Goal: Task Accomplishment & Management: Manage account settings

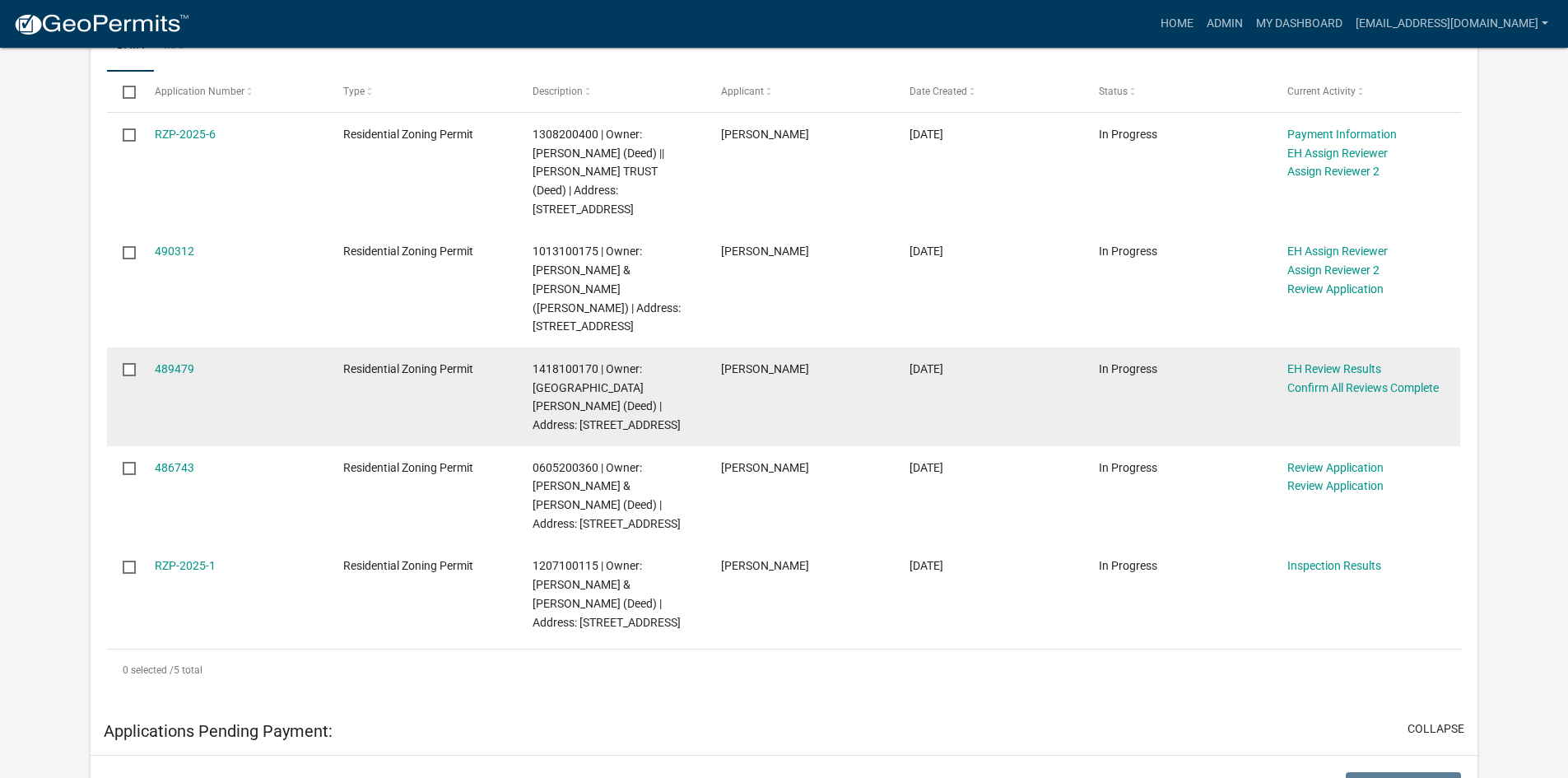
scroll to position [247, 0]
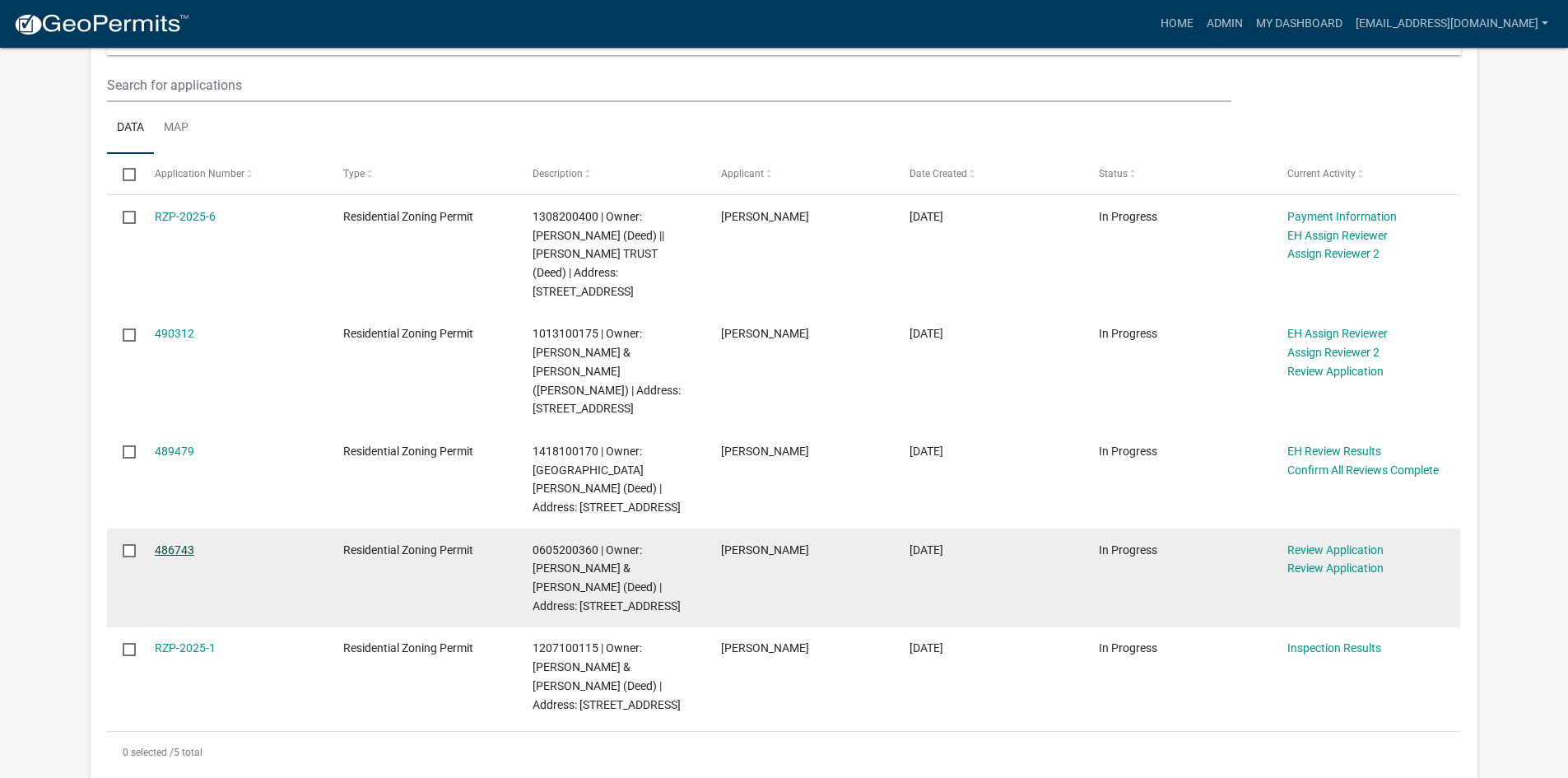
click at [163, 546] on link "486743" at bounding box center [174, 549] width 40 height 13
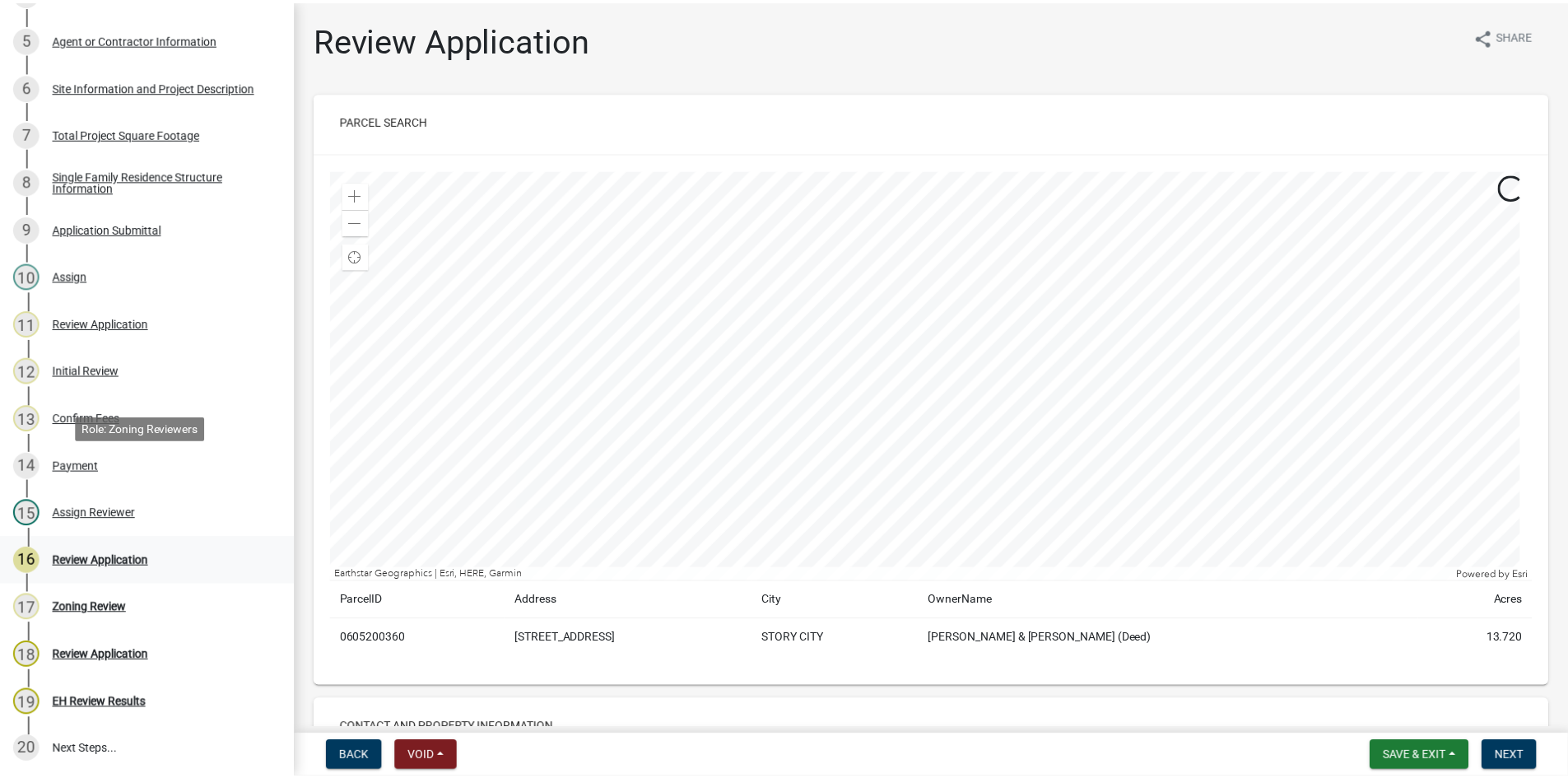
scroll to position [494, 0]
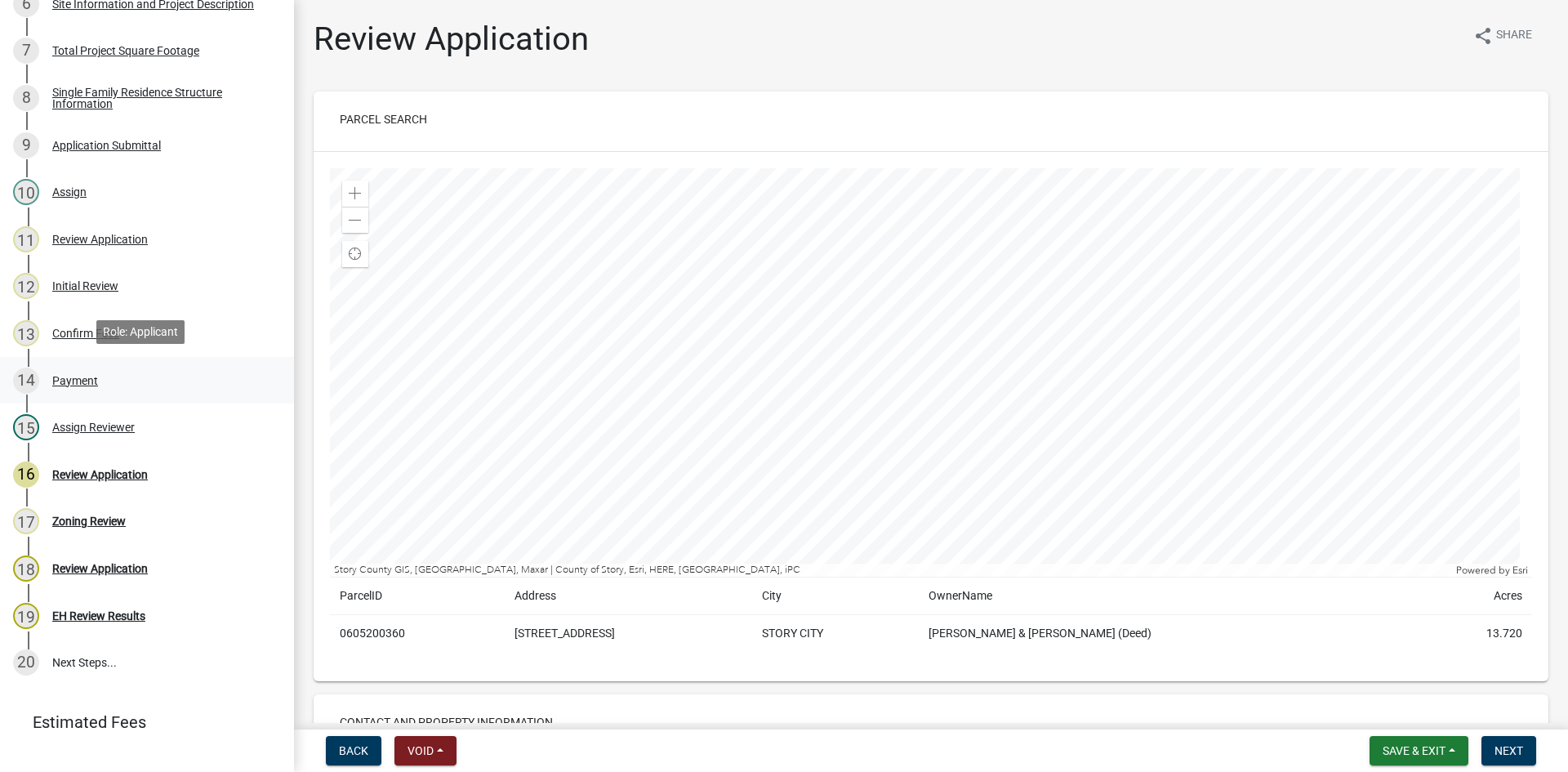
click at [59, 378] on div "Payment" at bounding box center [75, 381] width 46 height 12
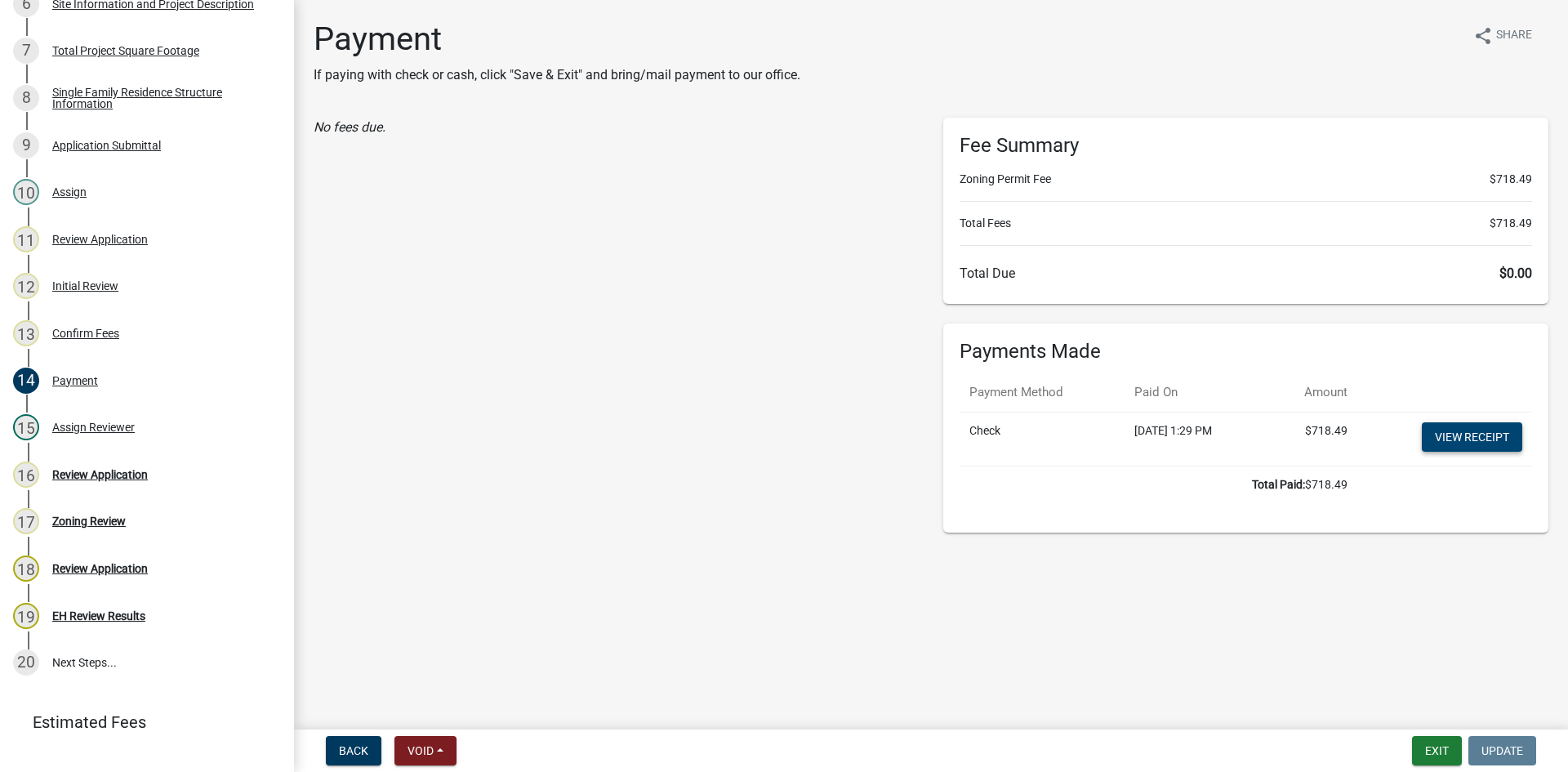
click at [1479, 442] on link "View receipt" at bounding box center [1472, 437] width 100 height 30
click at [1423, 740] on button "Exit" at bounding box center [1436, 750] width 50 height 30
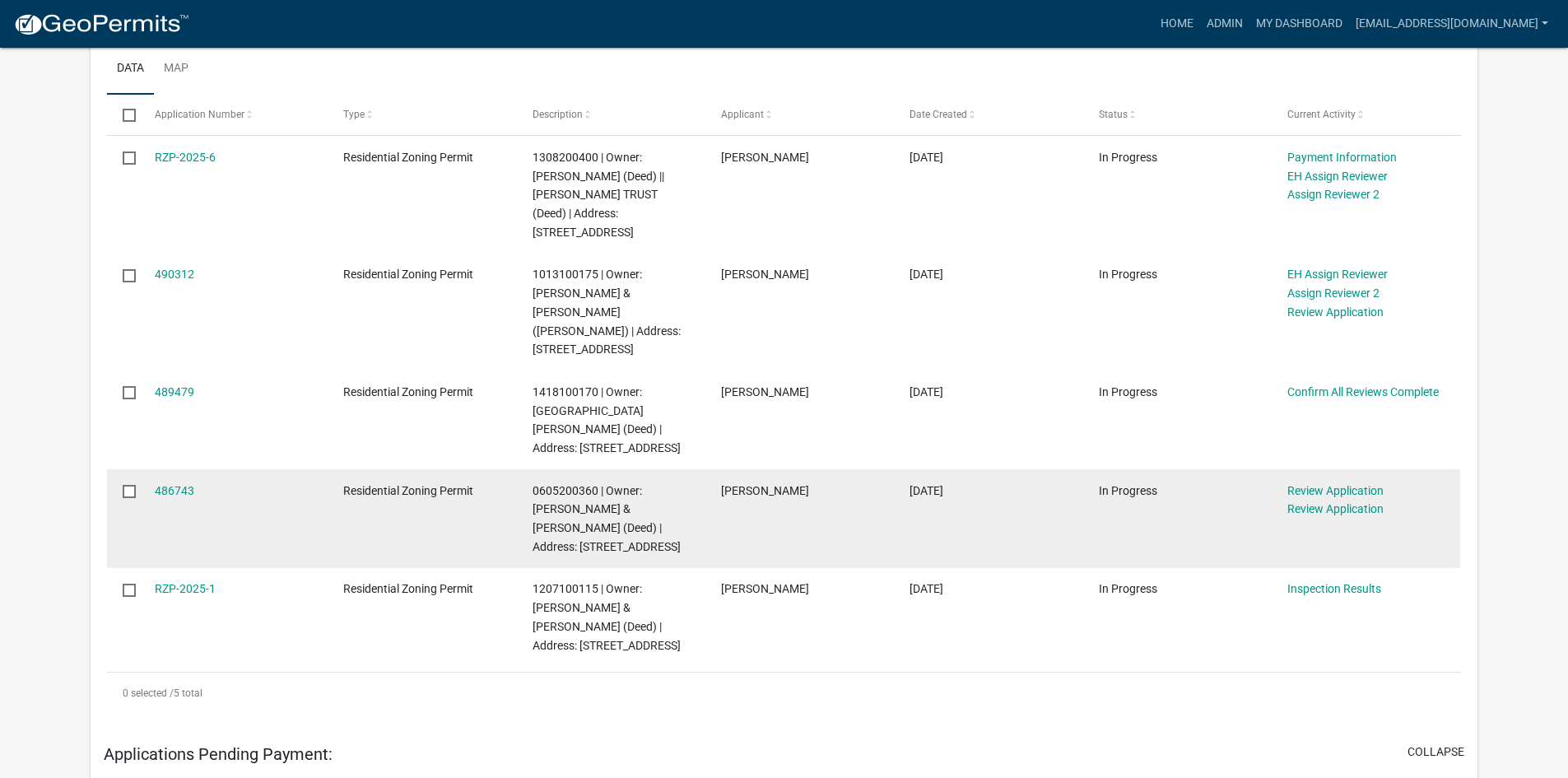
scroll to position [329, 0]
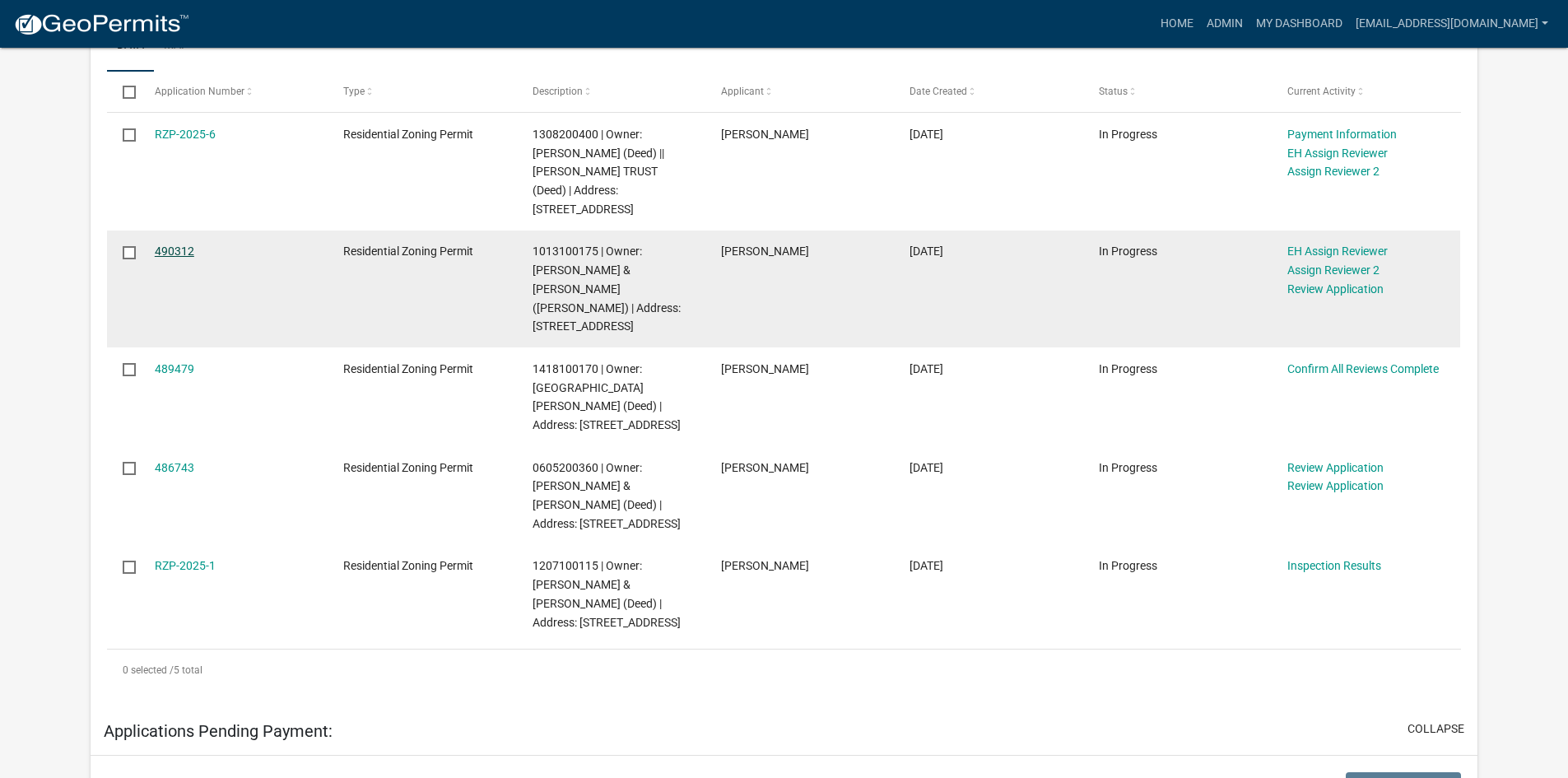
click at [159, 258] on link "490312" at bounding box center [174, 251] width 40 height 13
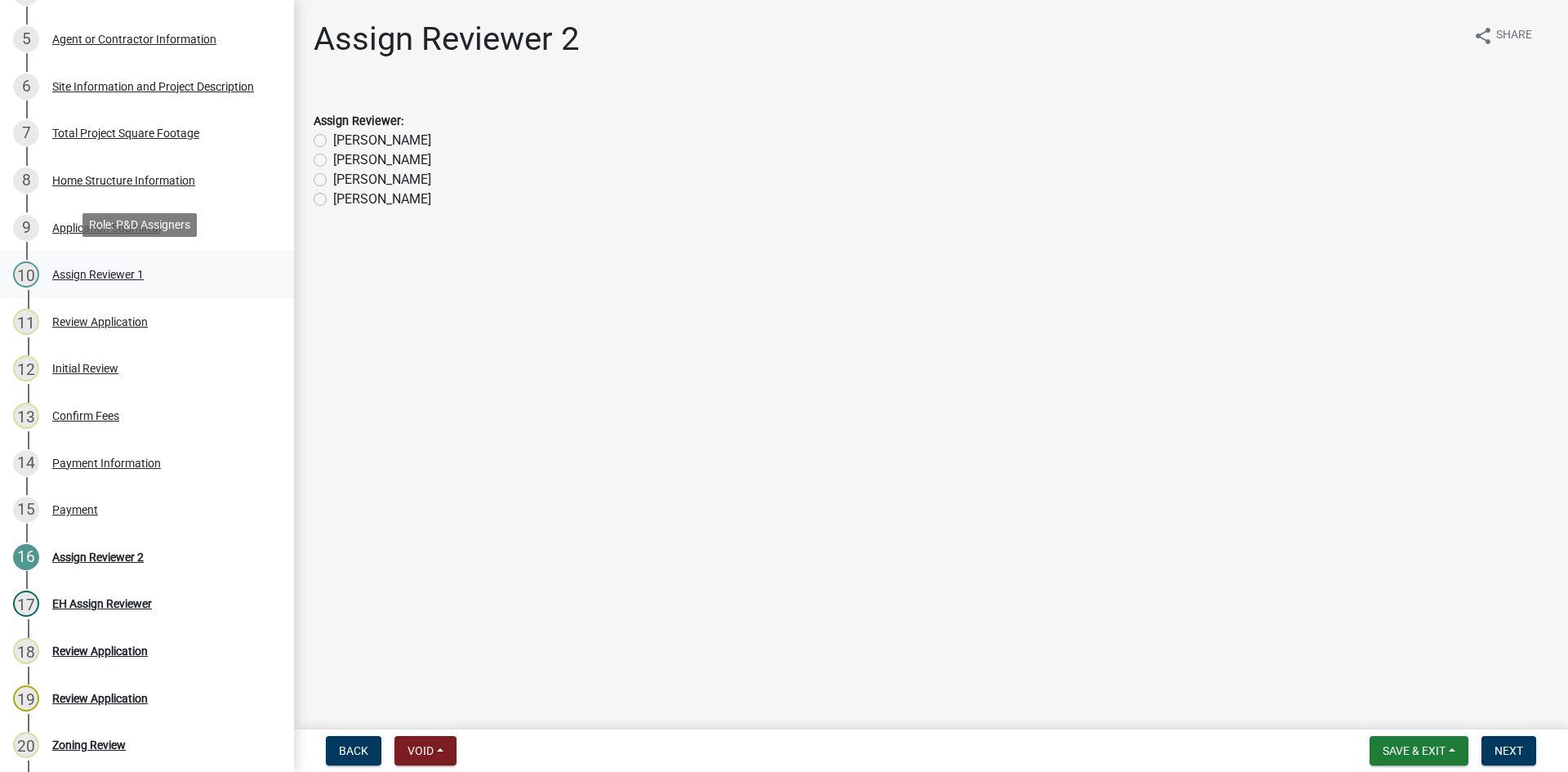
scroll to position [408, 0]
click at [75, 504] on div "Payment" at bounding box center [75, 509] width 46 height 12
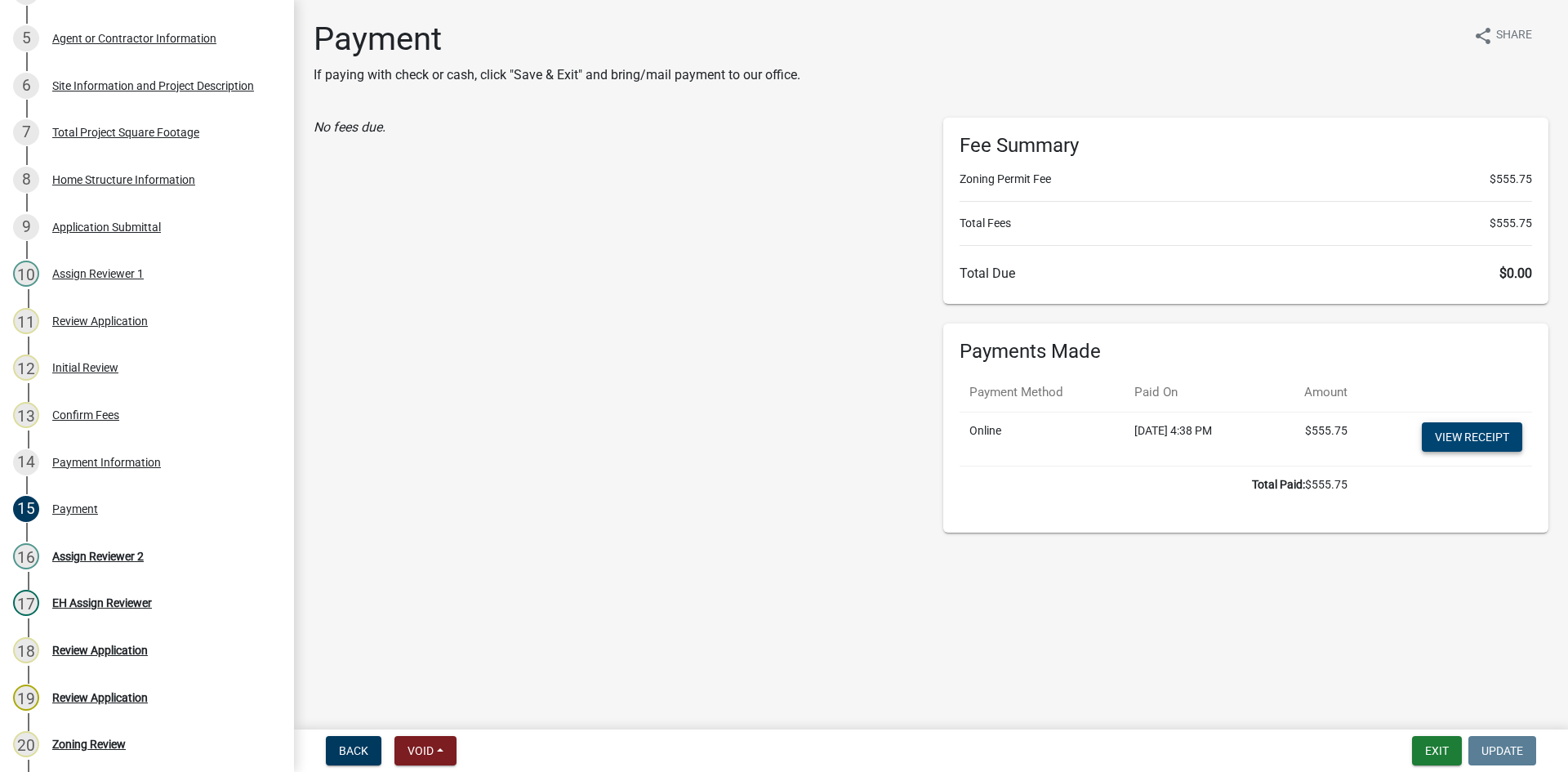
click at [1472, 442] on link "View receipt" at bounding box center [1472, 437] width 100 height 30
click at [99, 553] on div "Assign Reviewer 2" at bounding box center [97, 557] width 91 height 12
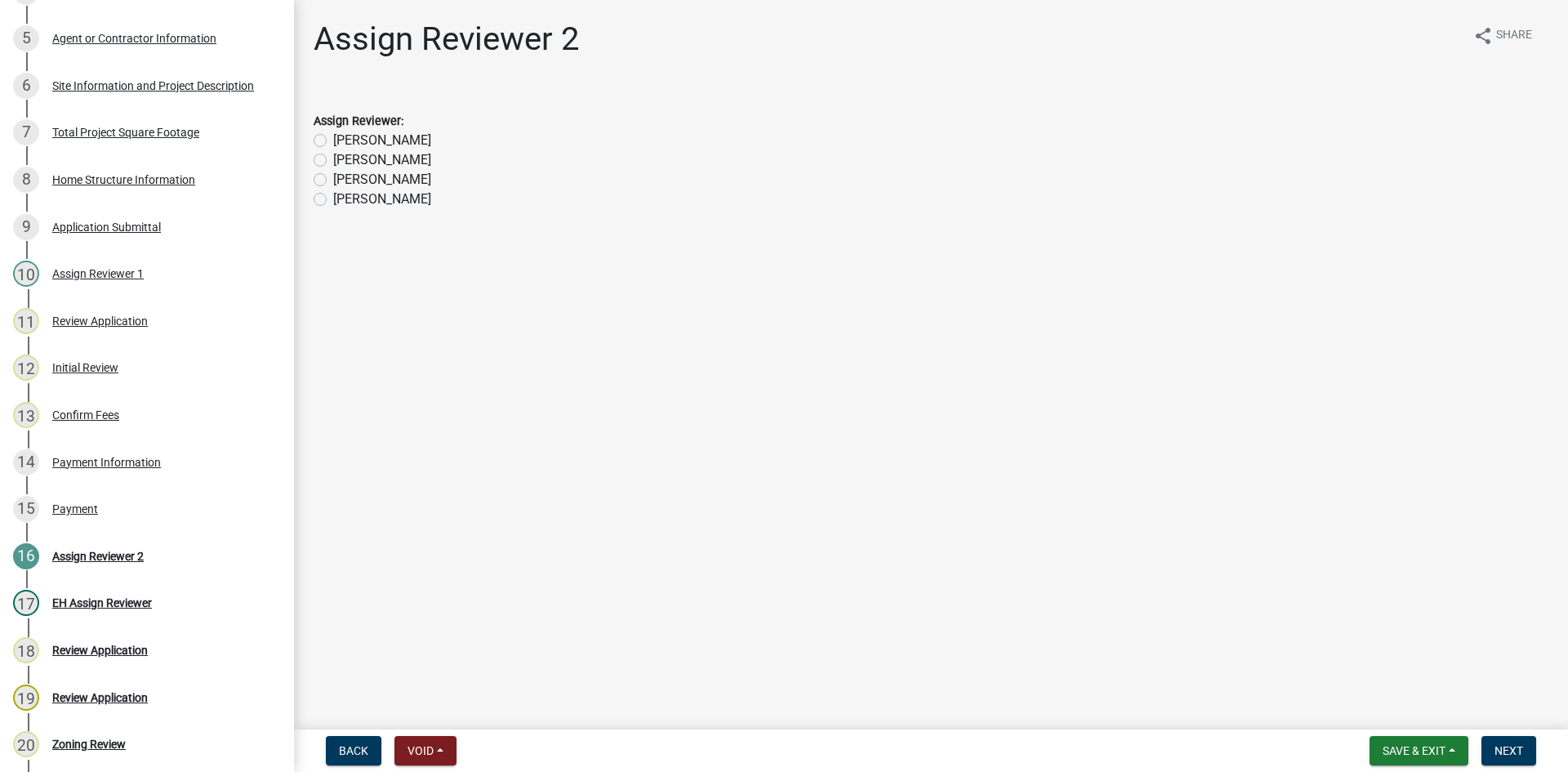
click at [333, 197] on label "[PERSON_NAME]" at bounding box center [382, 200] width 98 height 20
click at [333, 197] on input "[PERSON_NAME]" at bounding box center [338, 195] width 11 height 11
radio input "true"
click at [1527, 749] on button "Next" at bounding box center [1509, 750] width 55 height 30
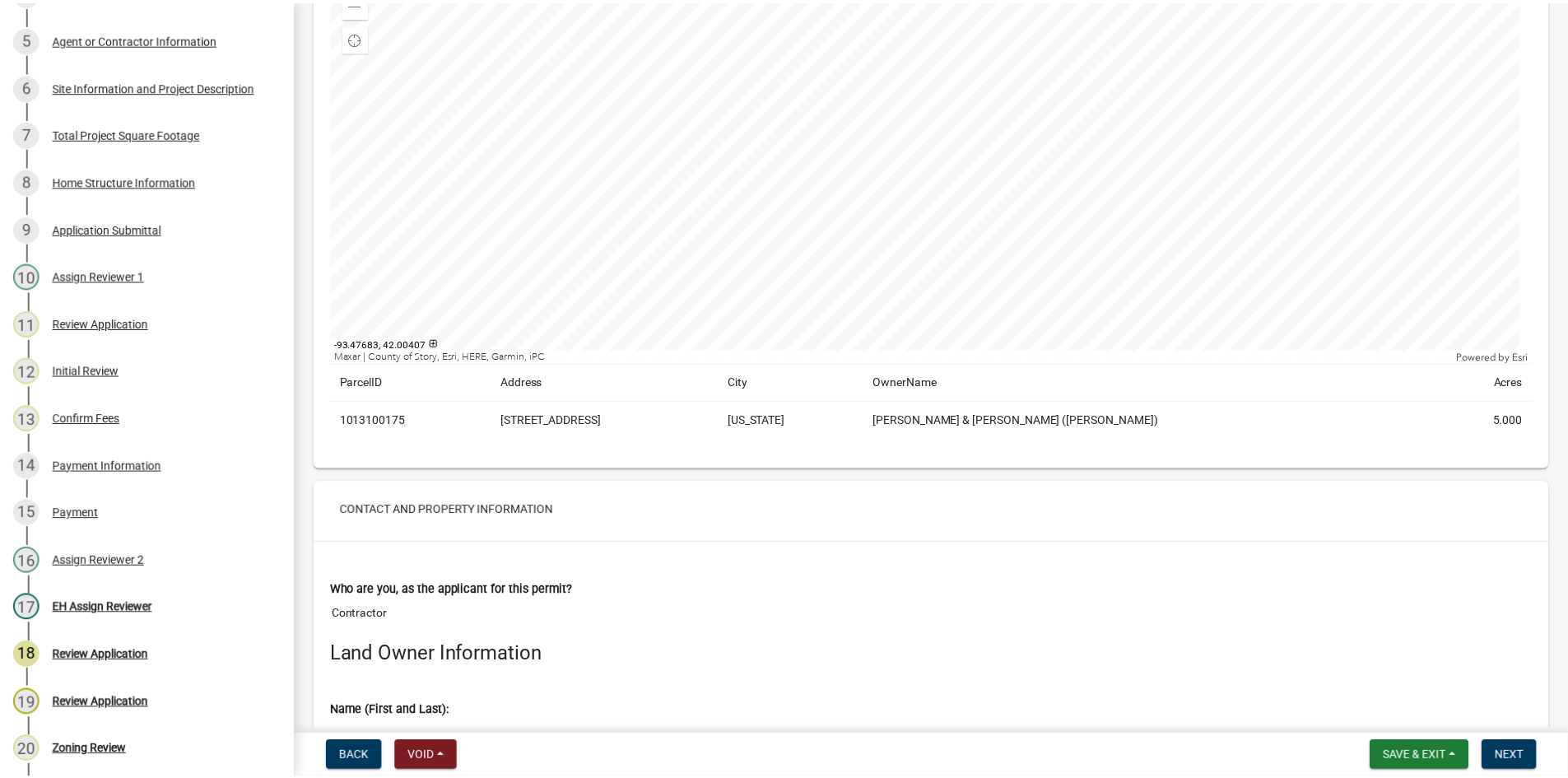
scroll to position [0, 0]
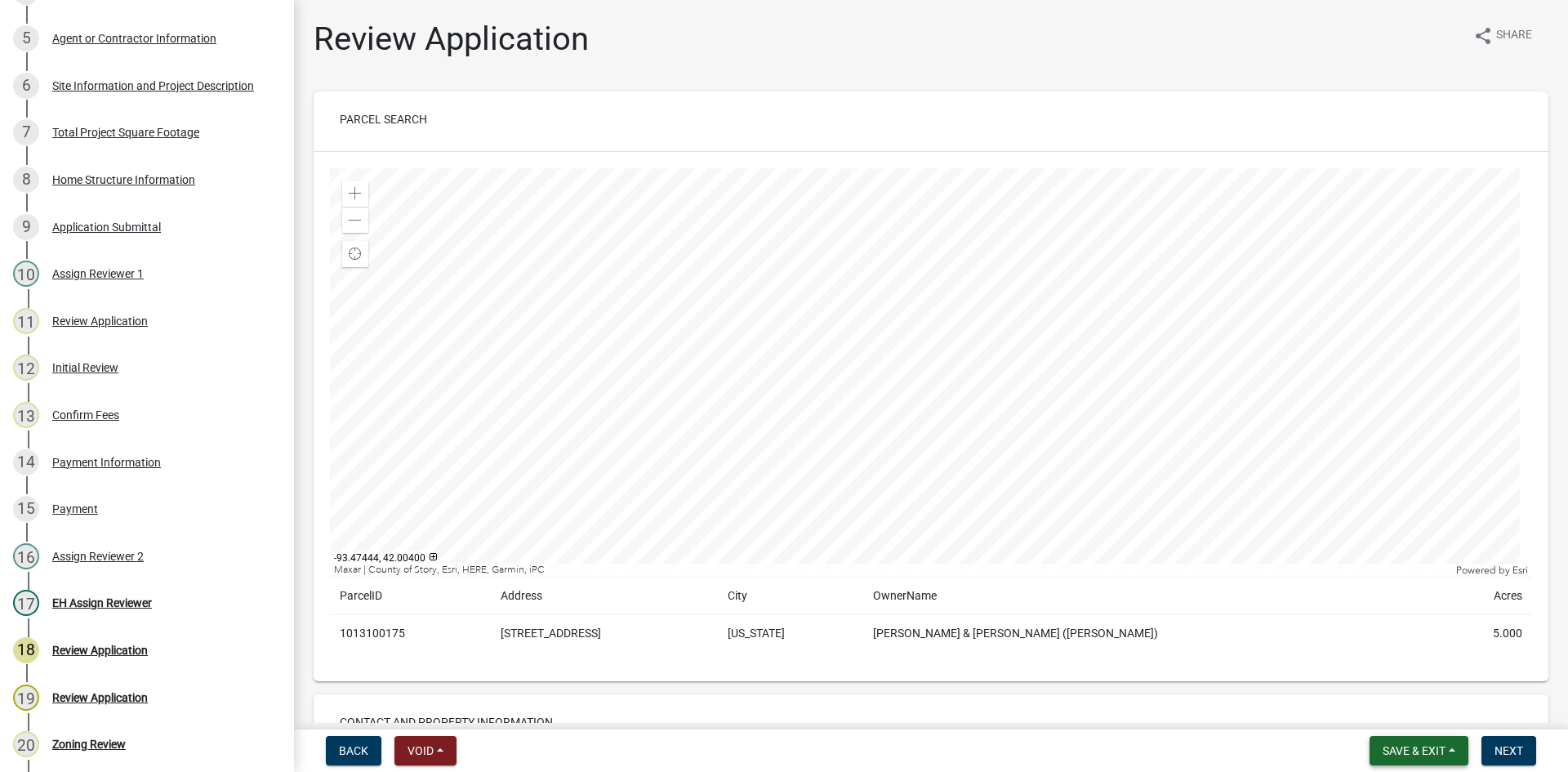
click at [1421, 751] on span "Save & Exit" at bounding box center [1414, 750] width 63 height 13
click at [1387, 706] on button "Save & Exit" at bounding box center [1403, 708] width 131 height 39
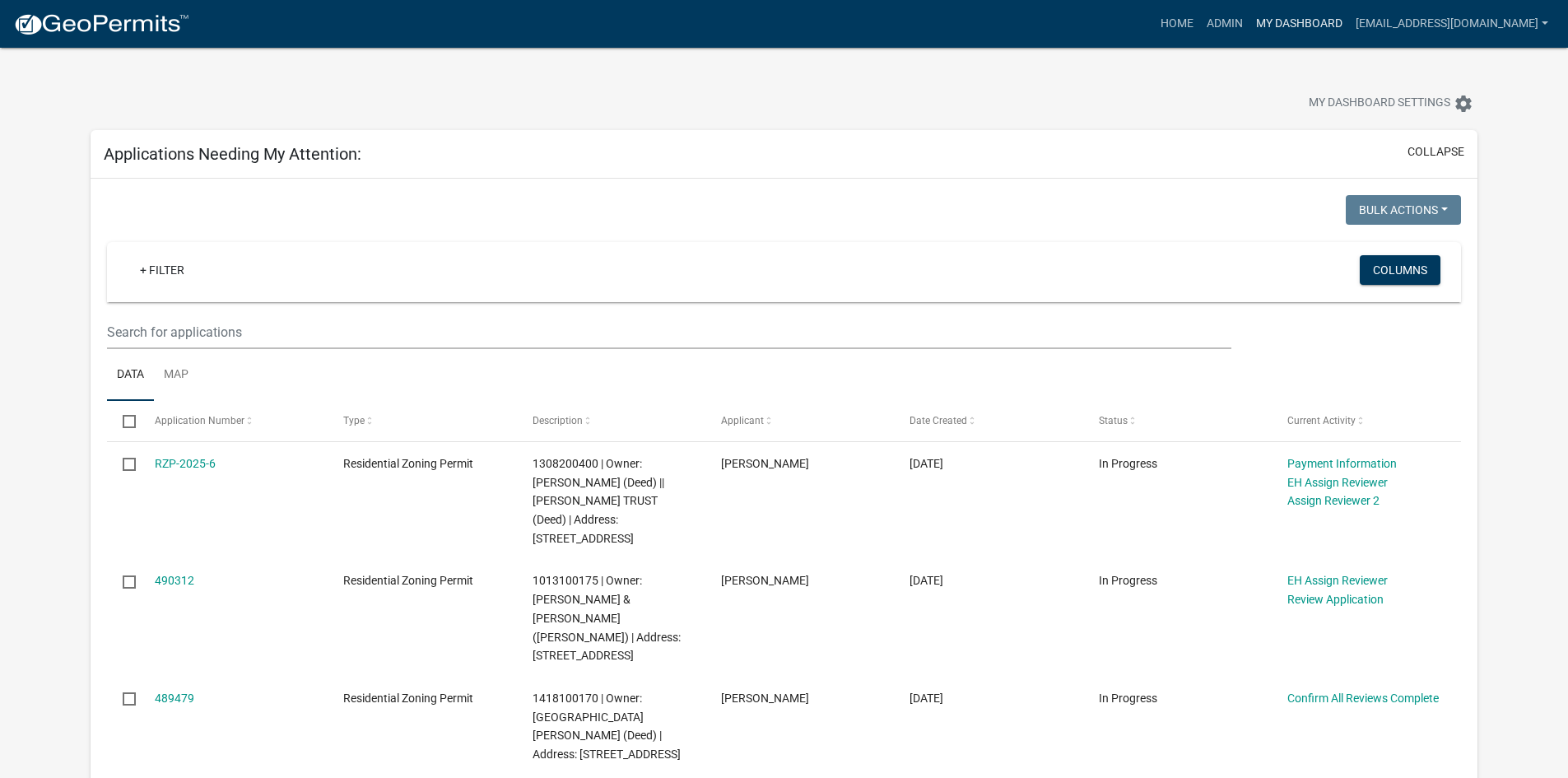
click at [1251, 19] on link "My Dashboard" at bounding box center [1299, 24] width 100 height 32
click at [1200, 19] on link "Admin" at bounding box center [1224, 24] width 50 height 32
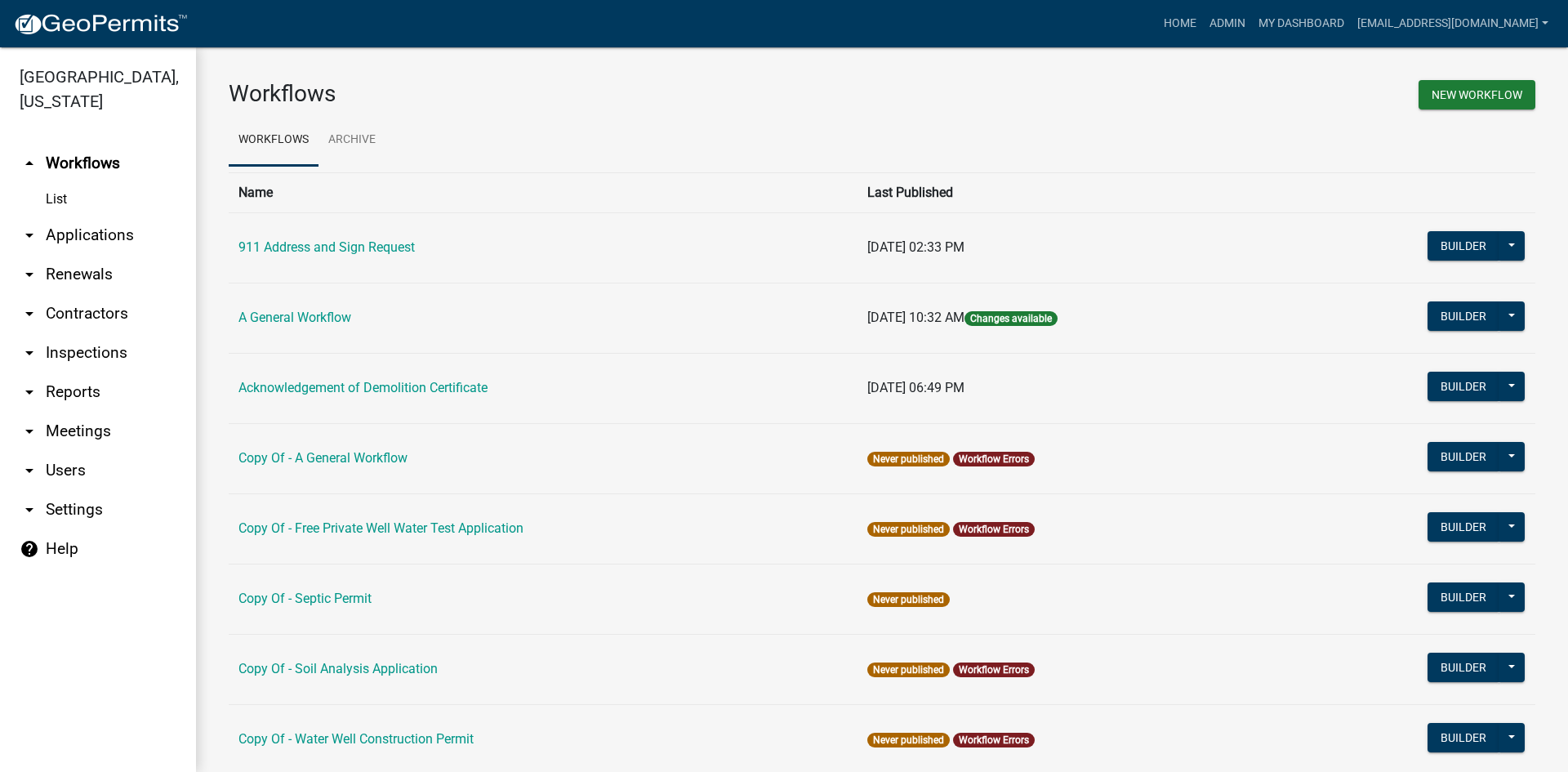
click at [93, 373] on link "arrow_drop_down Reports" at bounding box center [97, 392] width 196 height 39
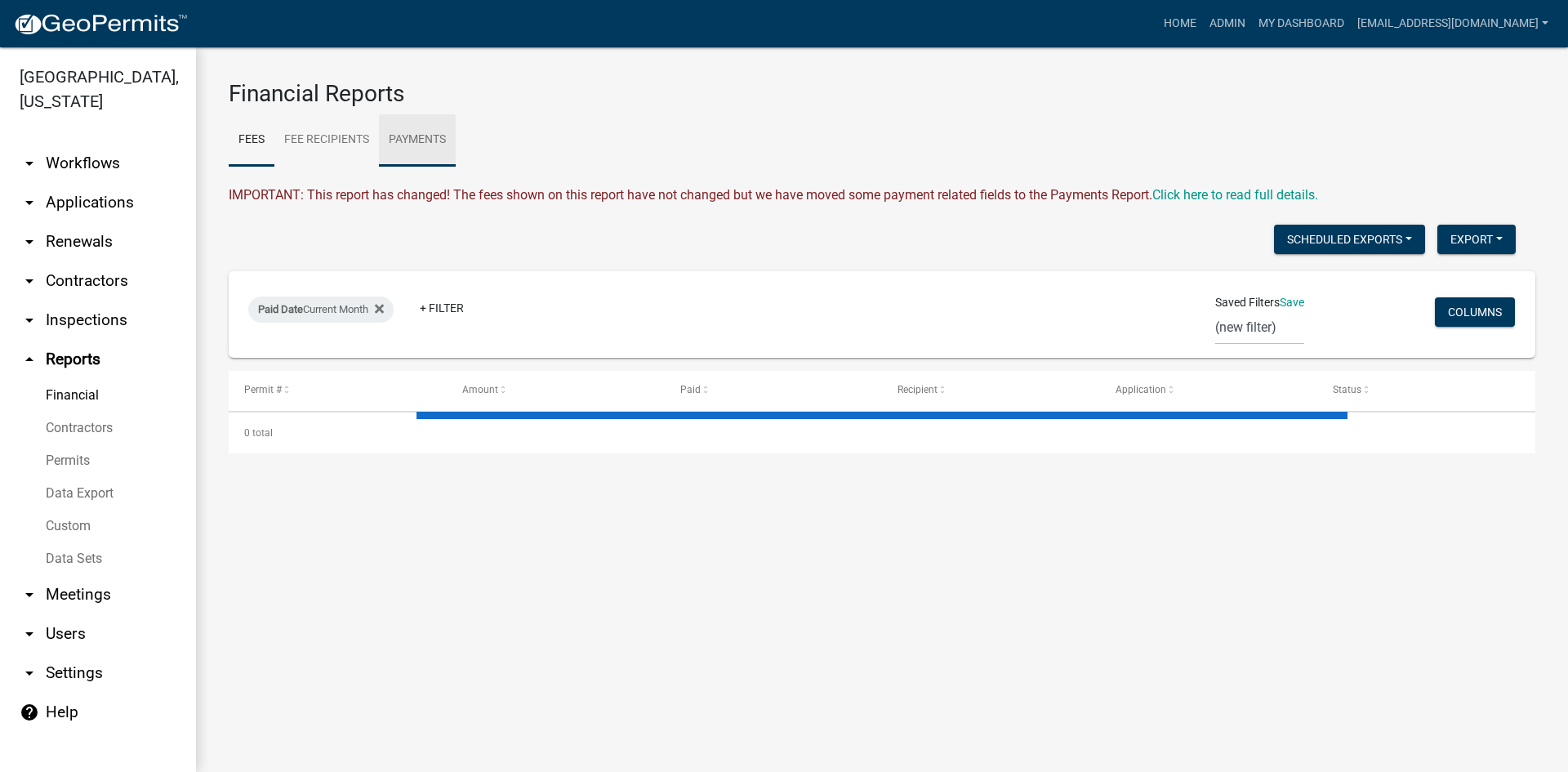
click at [396, 124] on link "Payments" at bounding box center [417, 140] width 77 height 52
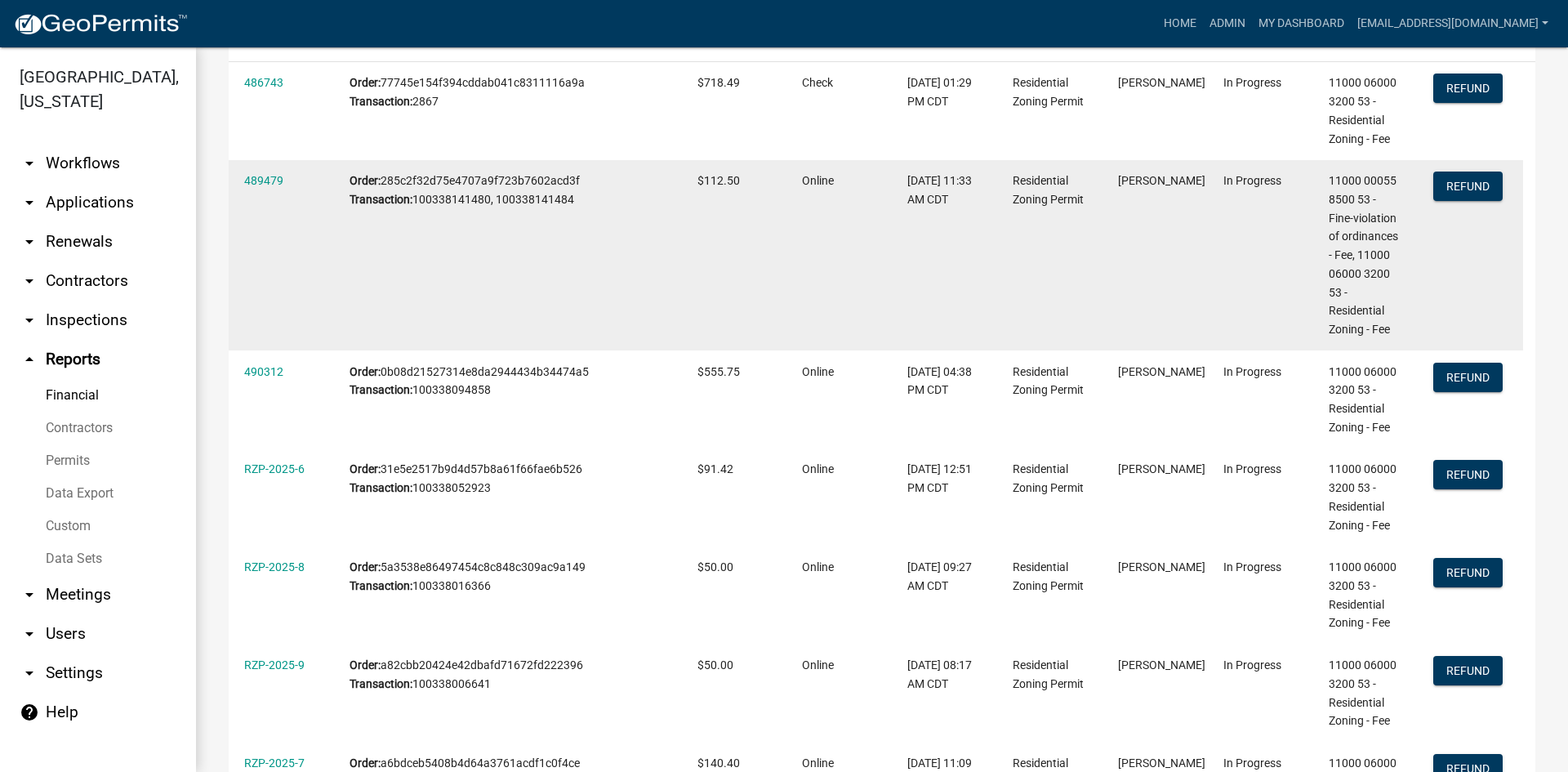
scroll to position [327, 0]
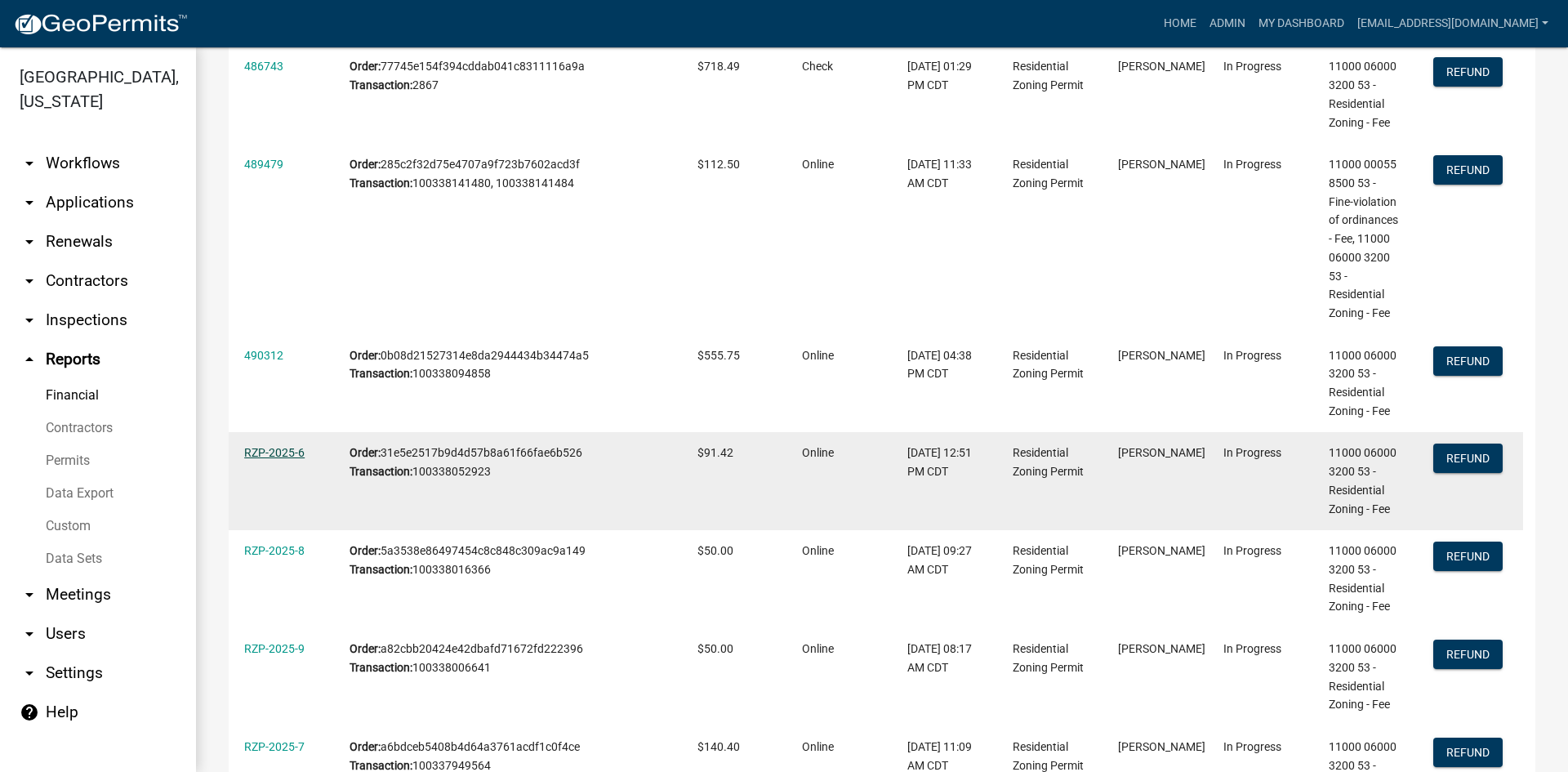
click at [284, 452] on link "RZP-2025-6" at bounding box center [273, 452] width 60 height 13
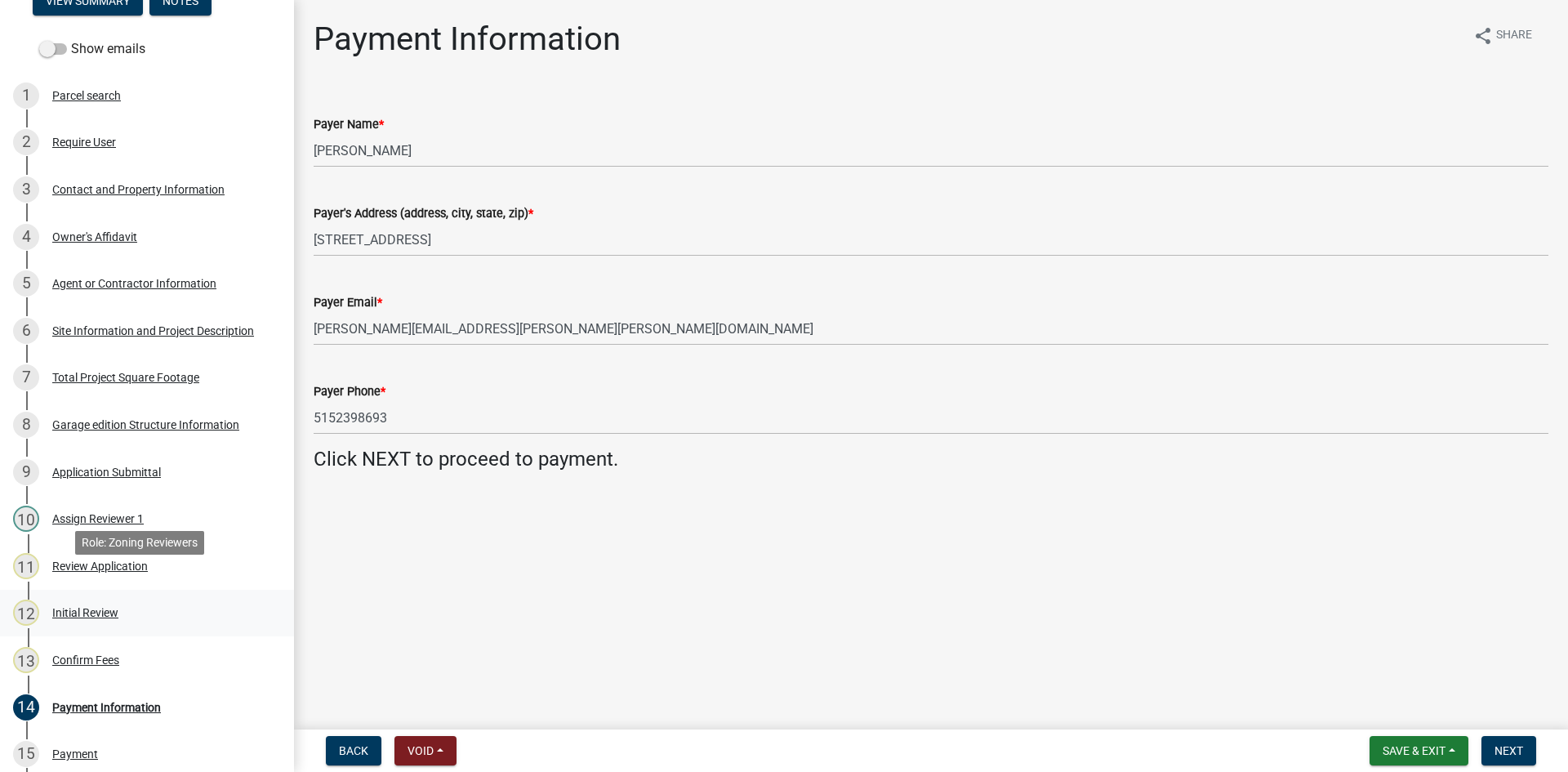
scroll to position [245, 0]
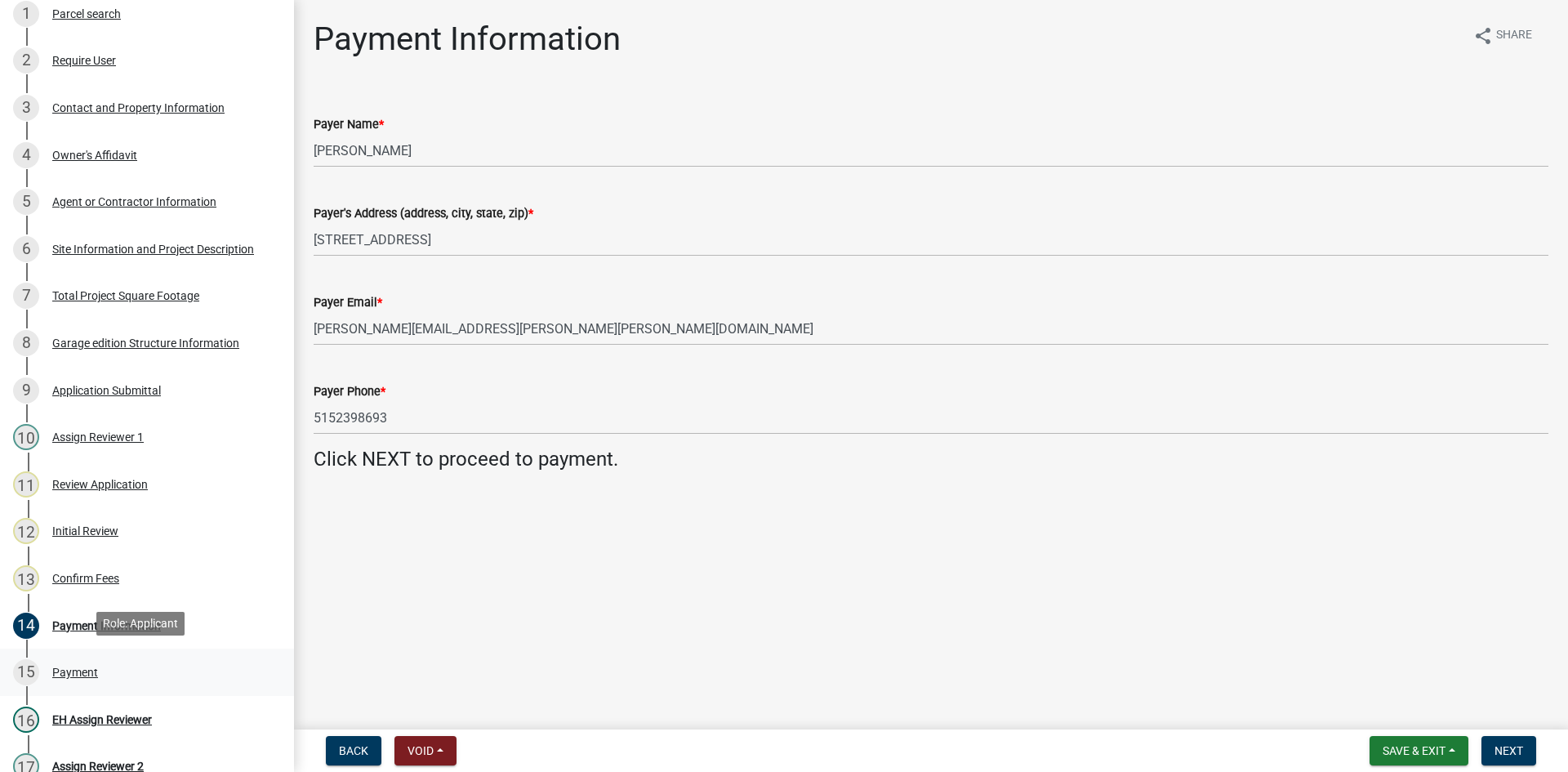
click at [75, 667] on div "Payment" at bounding box center [75, 673] width 46 height 12
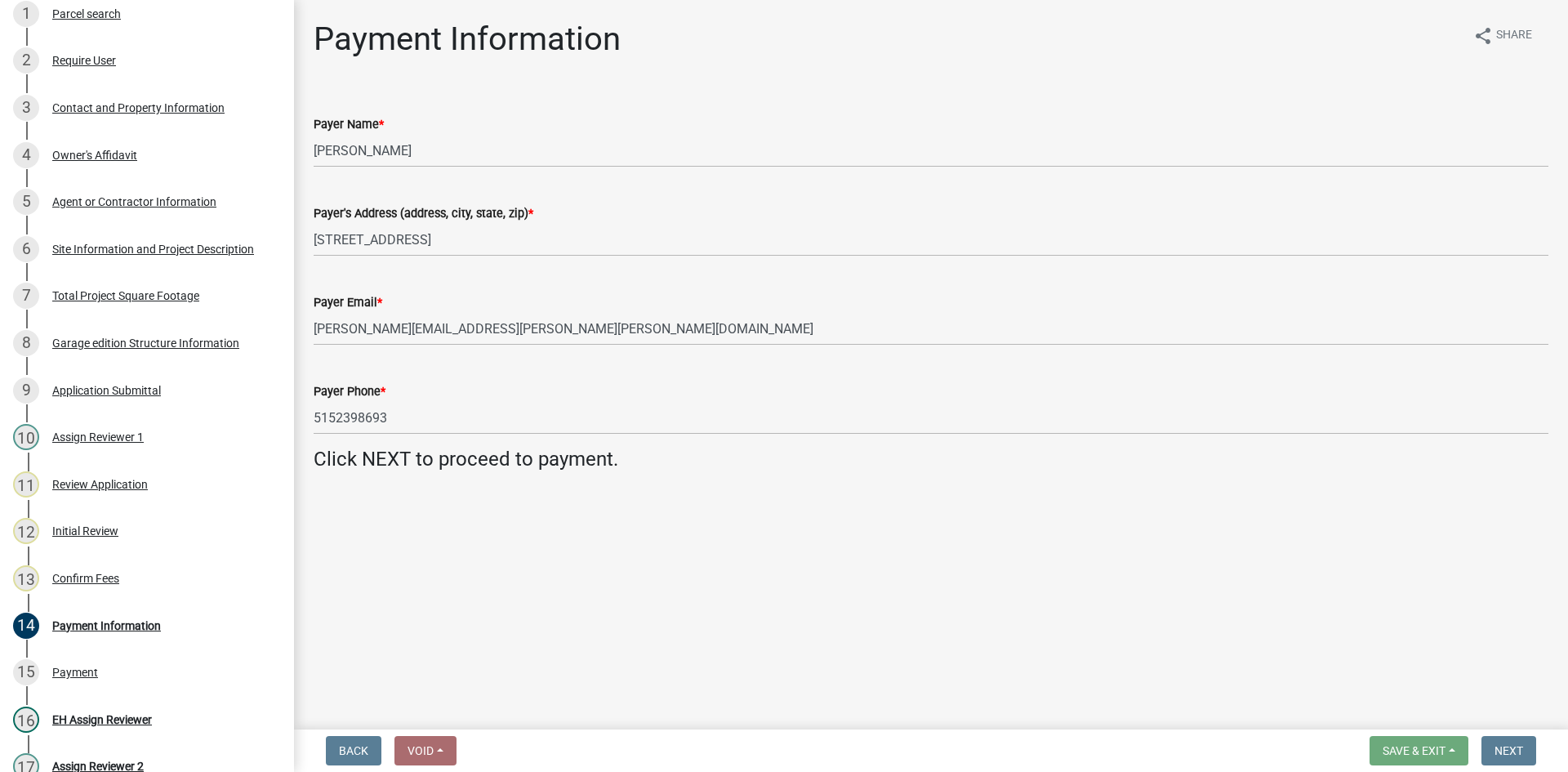
click at [426, 568] on main "Payment Information share Share Payer Name * [PERSON_NAME]'s Address (address, …" at bounding box center [931, 361] width 1274 height 723
click at [124, 754] on div "17 Assign Reviewer 2" at bounding box center [140, 766] width 255 height 27
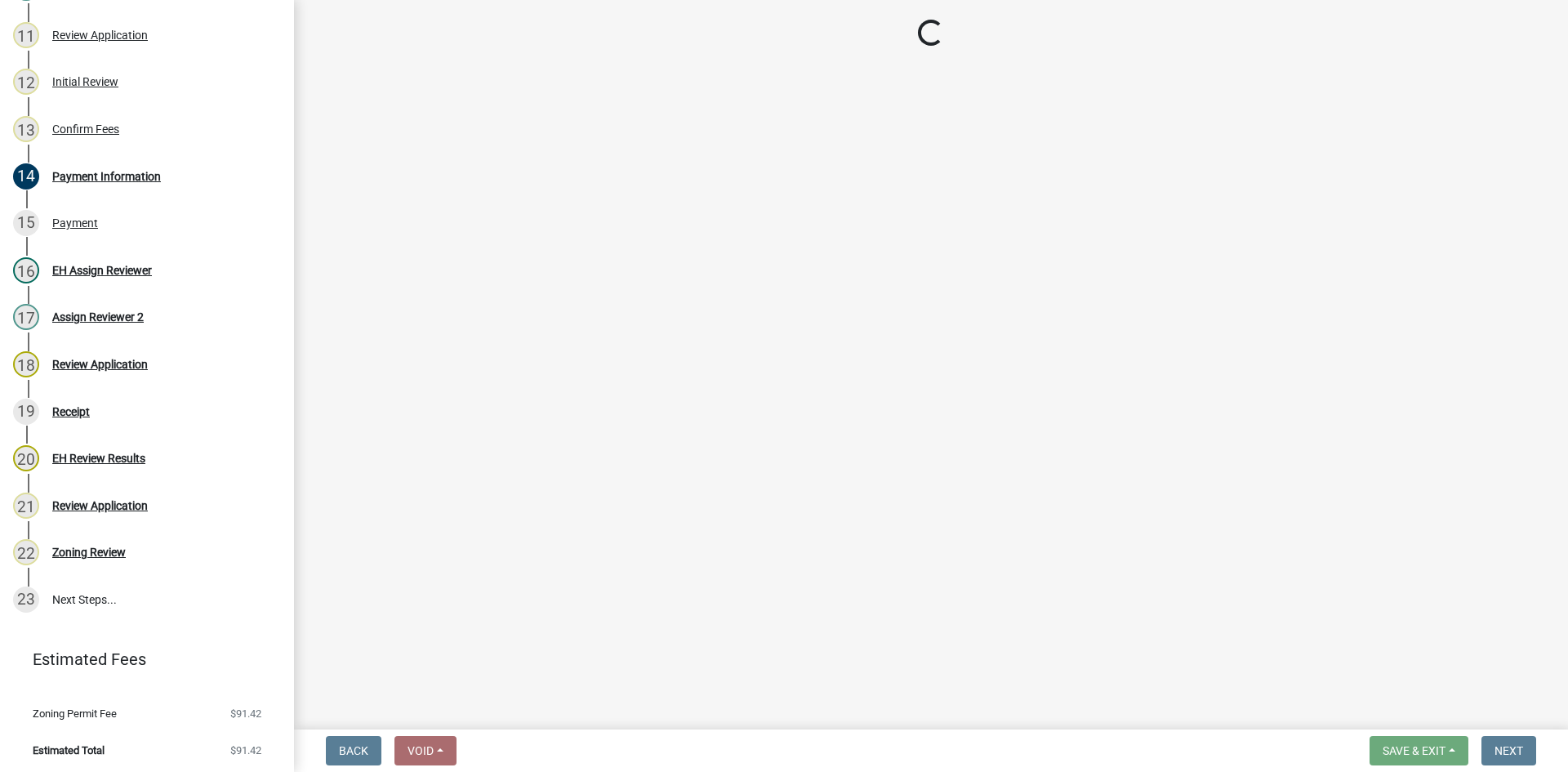
scroll to position [531, 0]
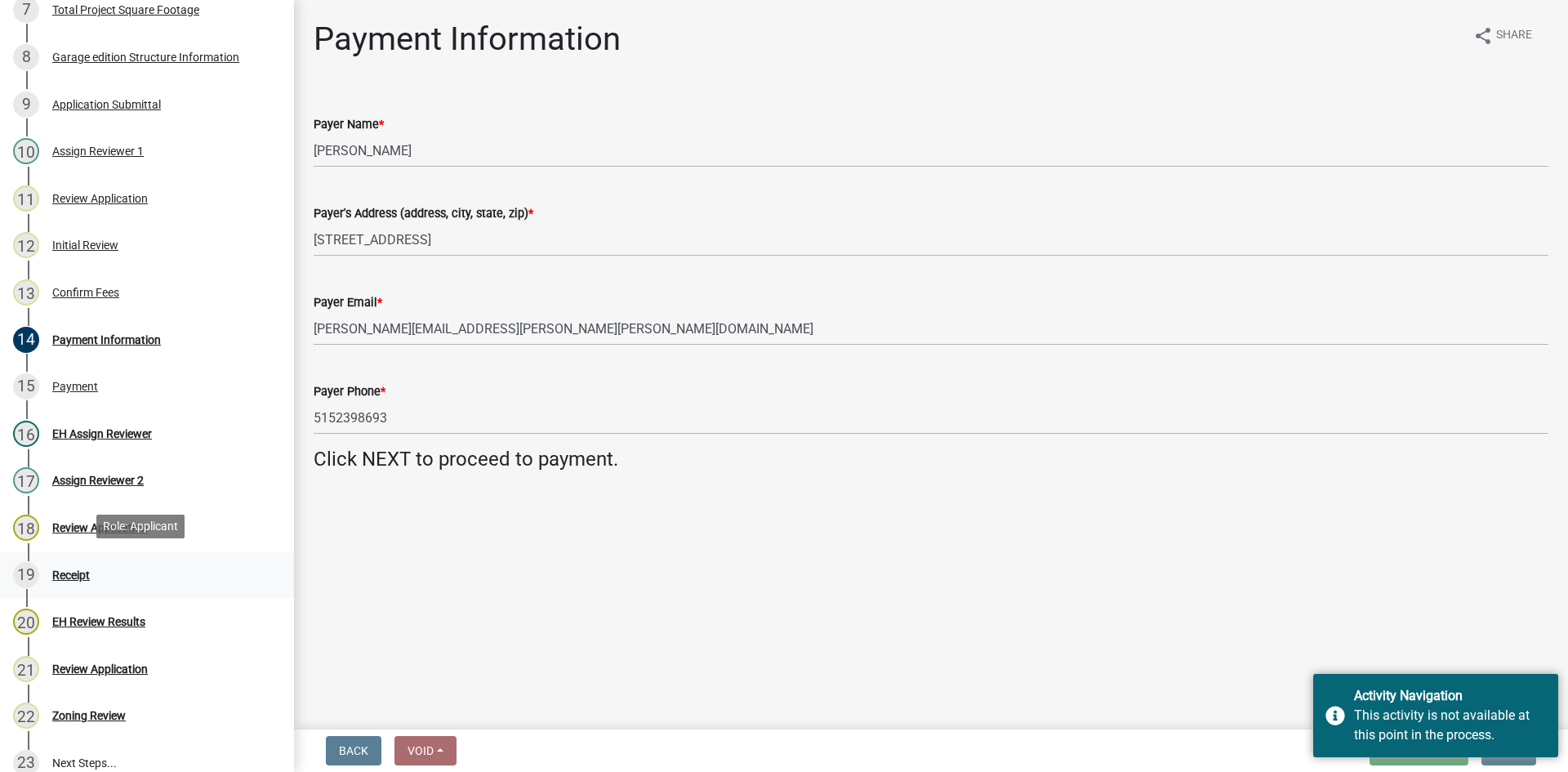
click at [74, 569] on div "Receipt" at bounding box center [71, 575] width 37 height 12
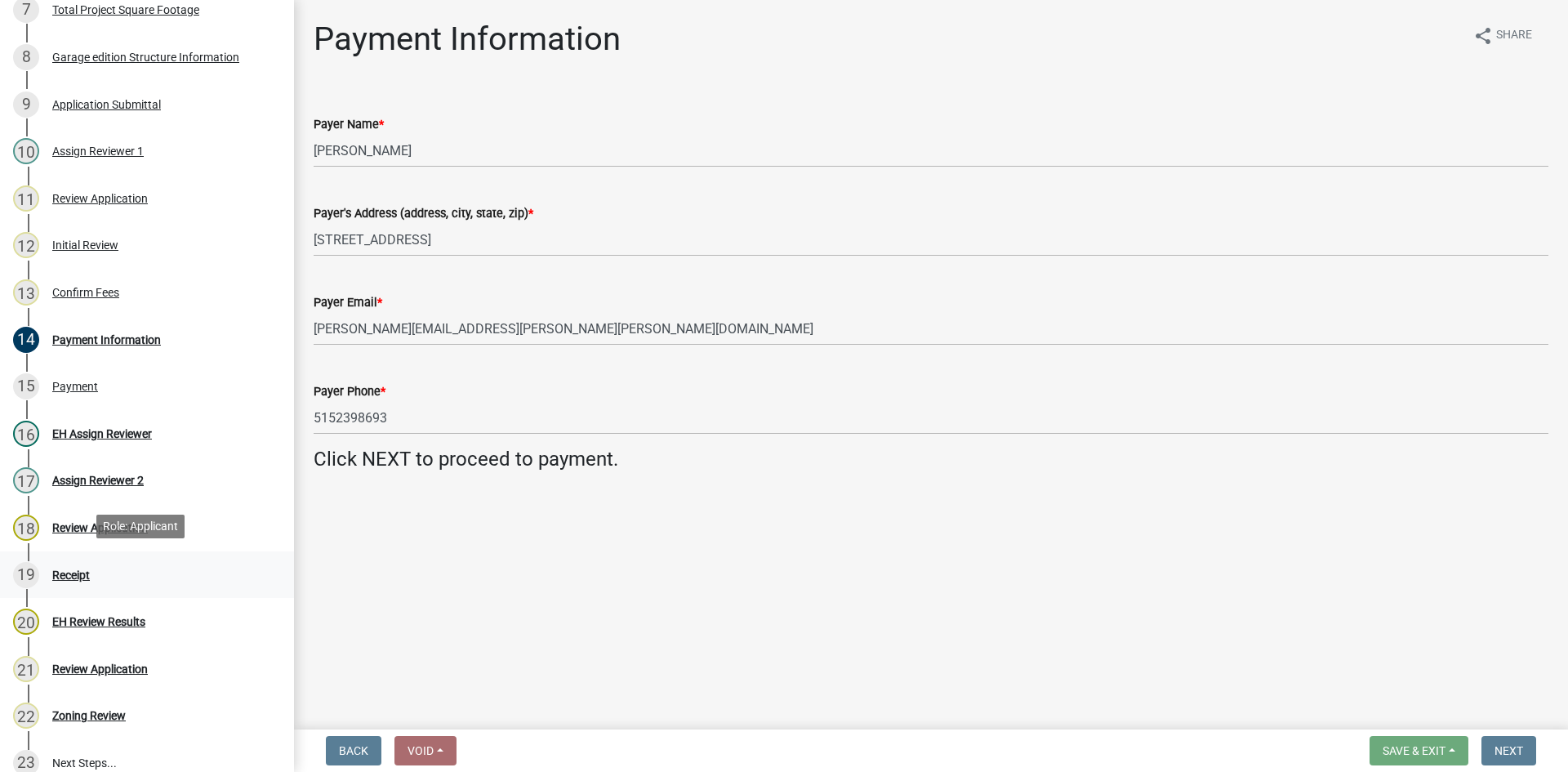
click at [72, 569] on div "Receipt" at bounding box center [71, 575] width 37 height 12
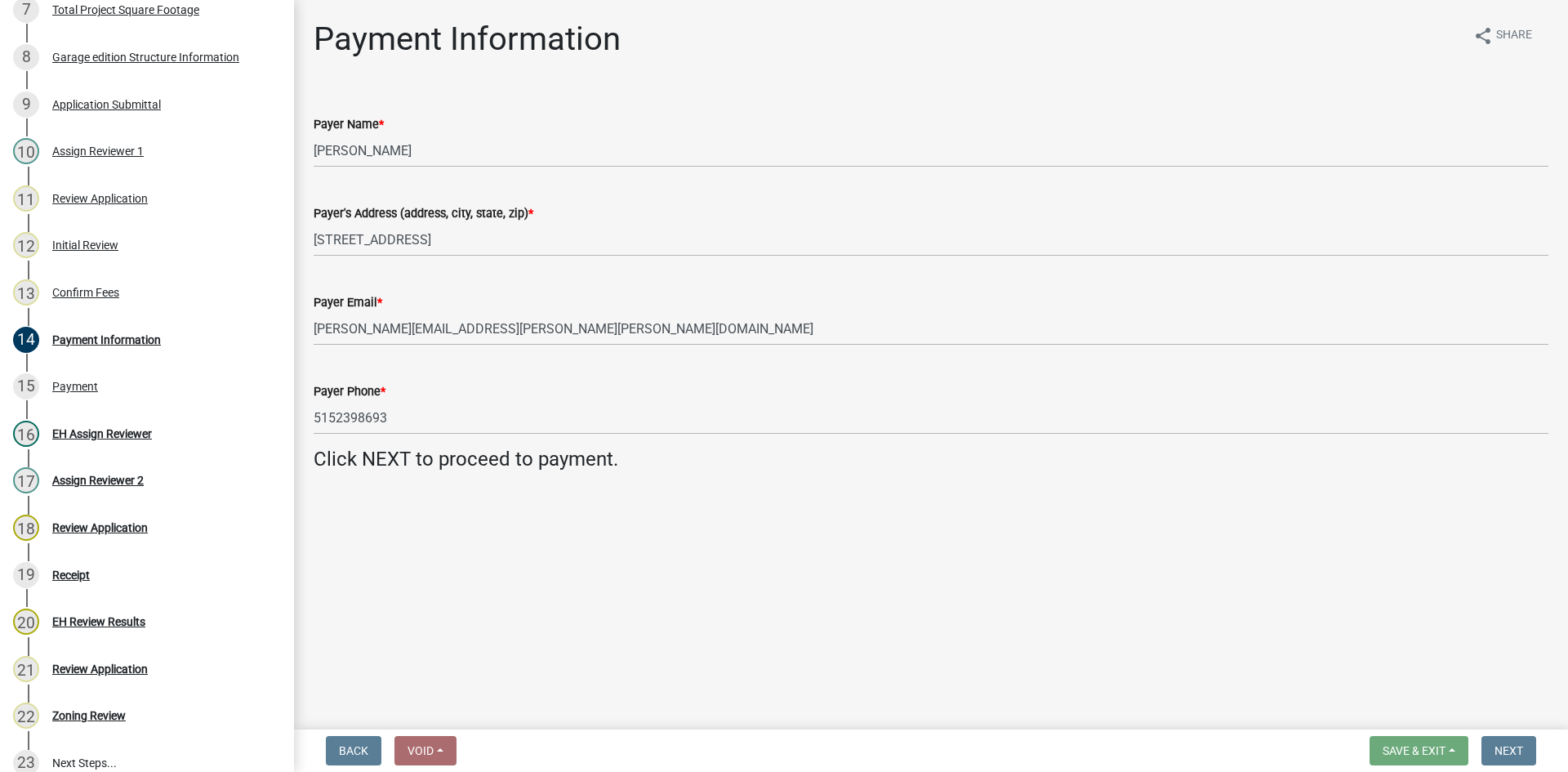
drag, startPoint x: 1415, startPoint y: 729, endPoint x: 1405, endPoint y: 725, distance: 10.8
click at [1406, 725] on div "Residential Zoning Permit RZP-2025-6 Edit View Summary Notes Show emails 1 Parc…" at bounding box center [784, 386] width 1568 height 772
click at [1380, 702] on main "Payment Information share Share Payer Name * [PERSON_NAME]'s Address (address, …" at bounding box center [931, 361] width 1274 height 723
click at [1423, 708] on main "Payment Information share Share Payer Name * [PERSON_NAME]'s Address (address, …" at bounding box center [931, 361] width 1274 height 723
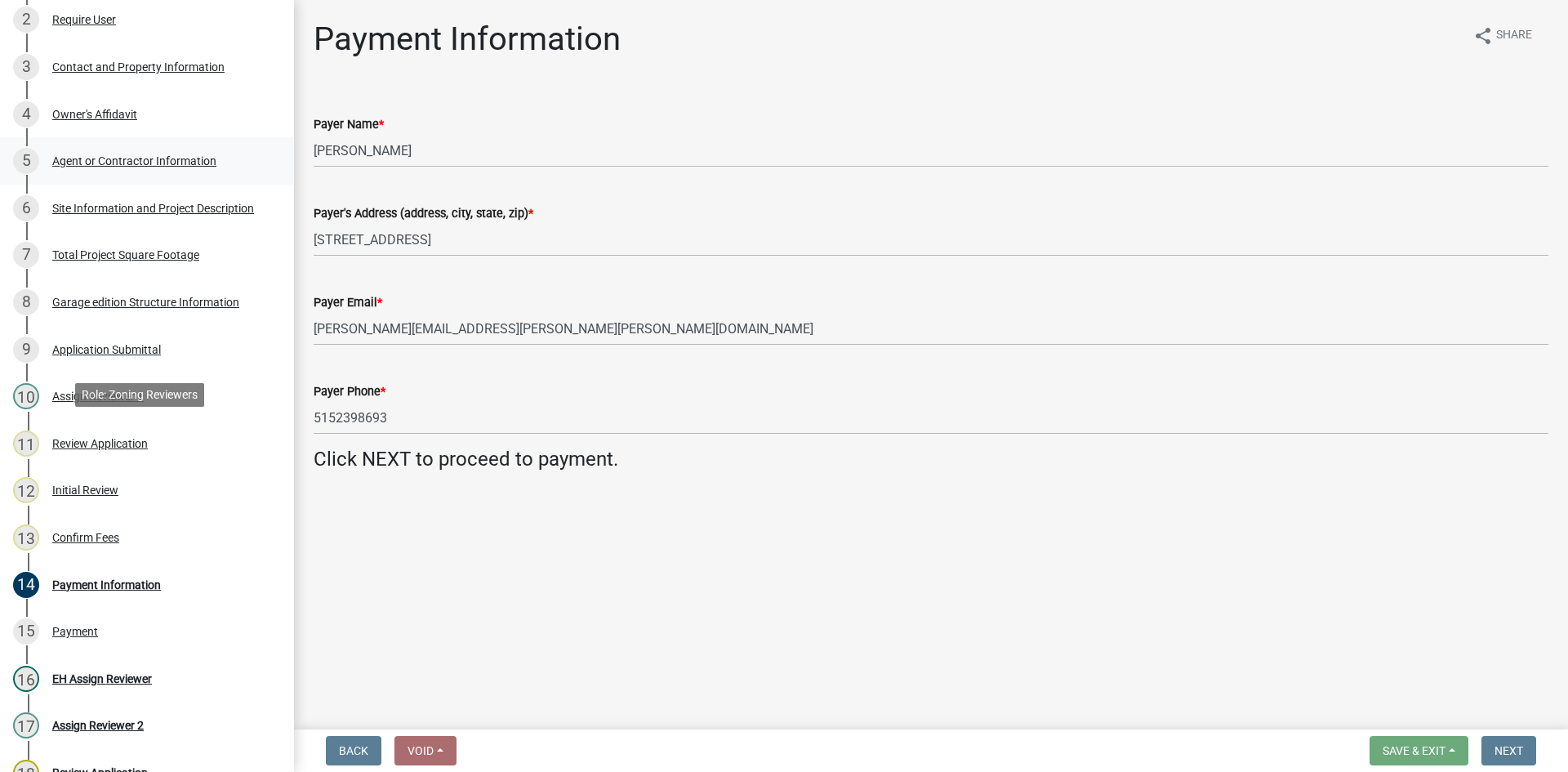
scroll to position [0, 0]
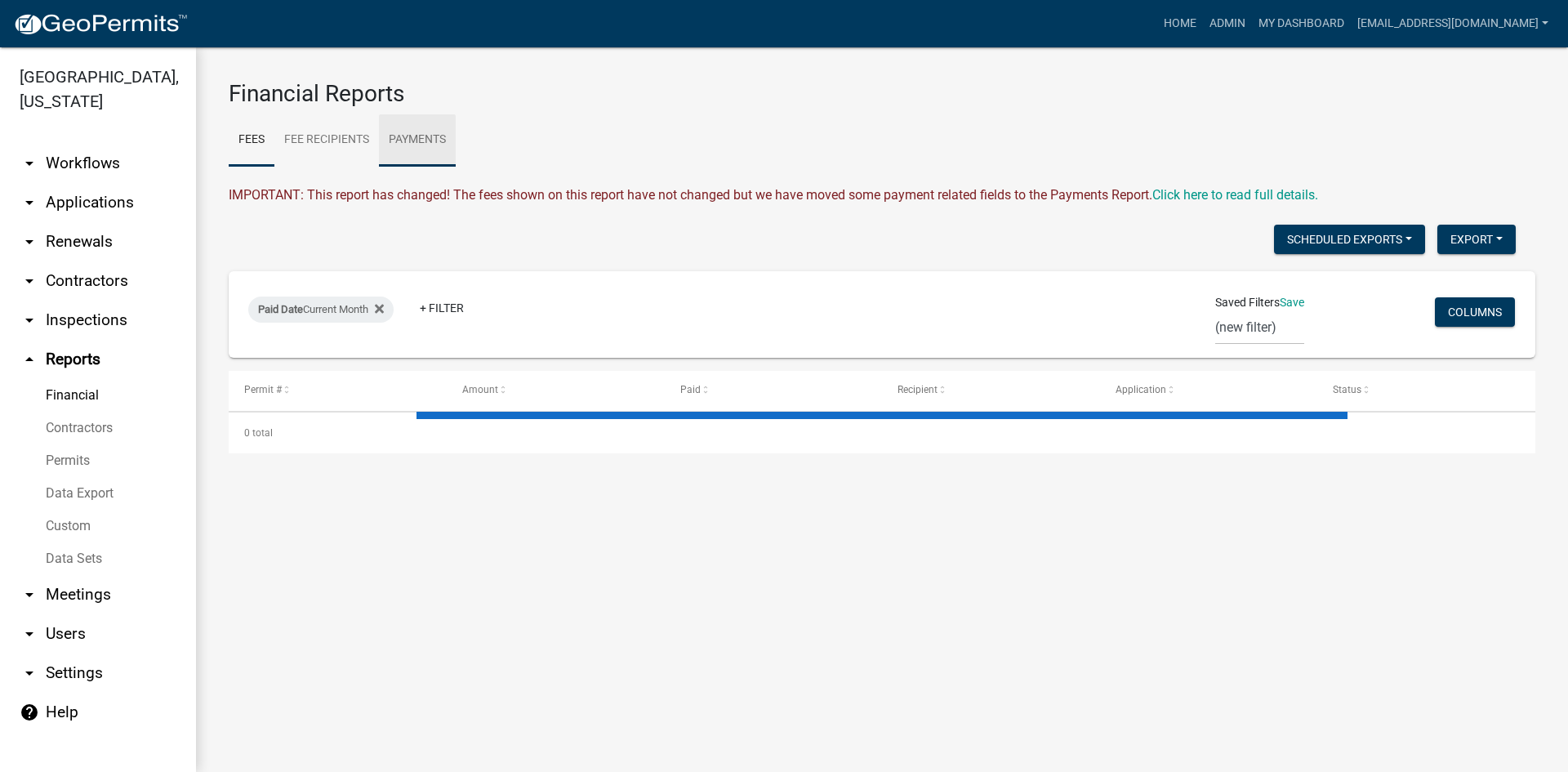
click at [435, 136] on link "Payments" at bounding box center [417, 140] width 77 height 52
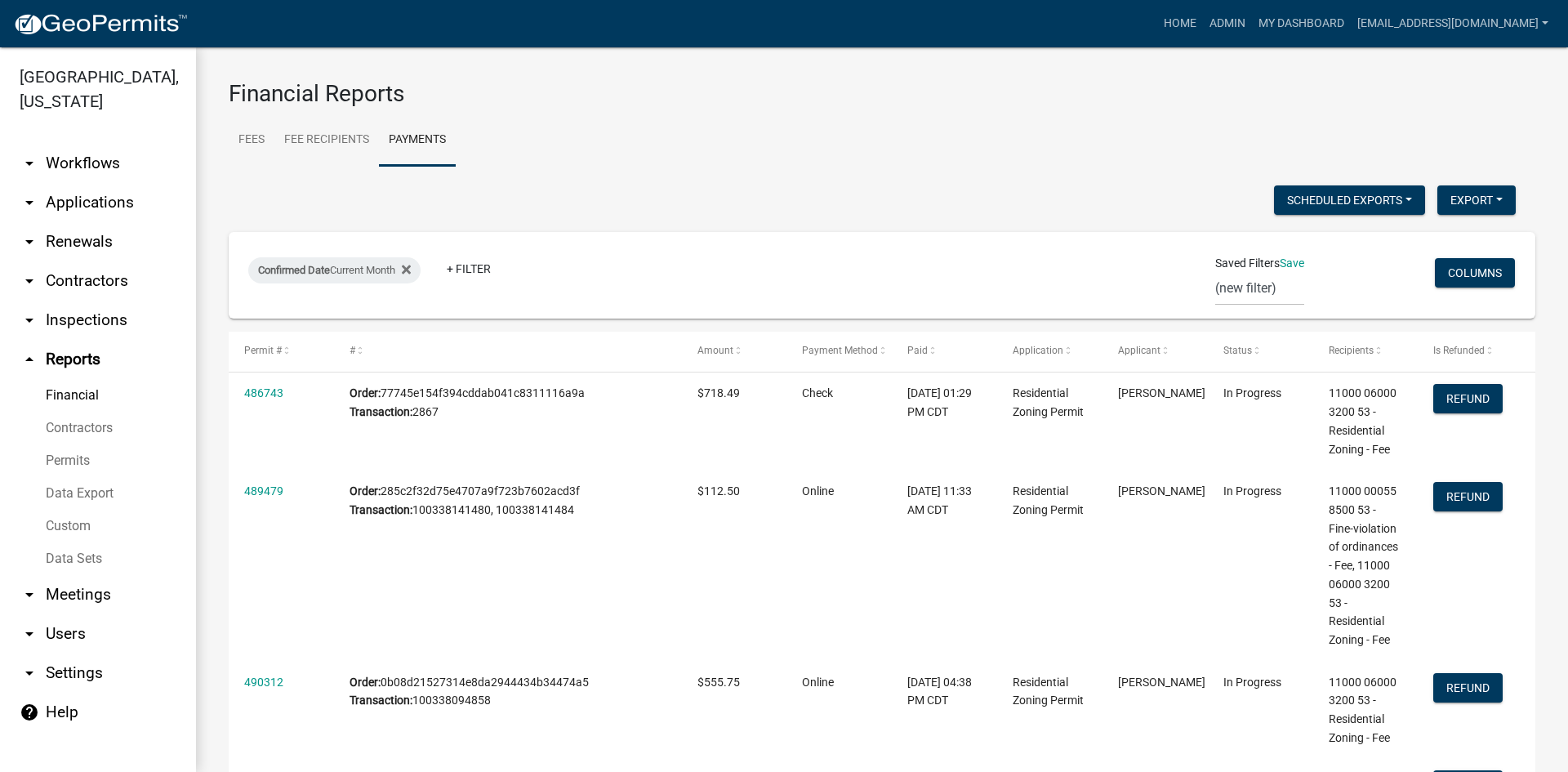
click at [422, 143] on link "Payments" at bounding box center [417, 140] width 77 height 52
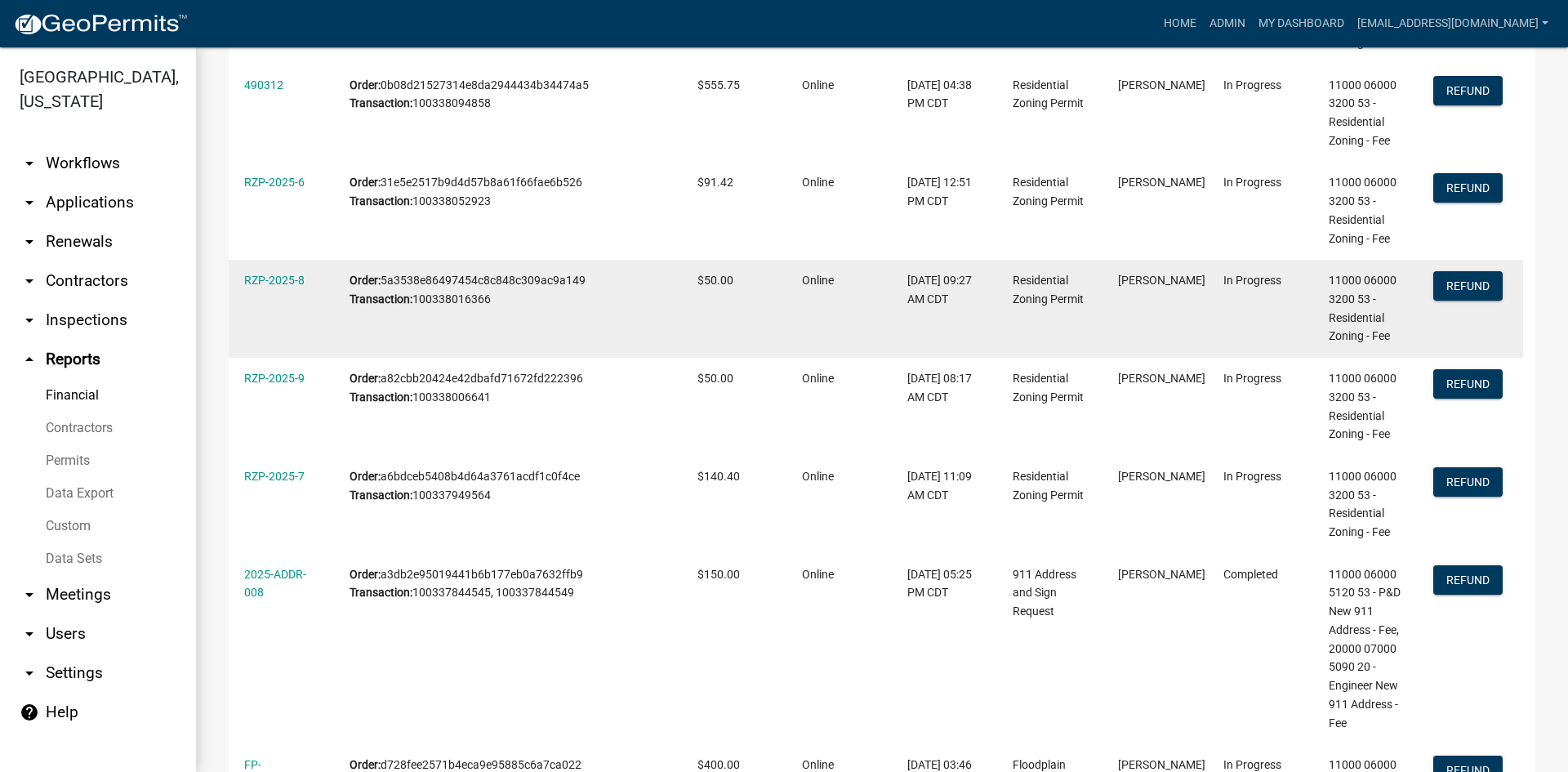
scroll to position [568, 0]
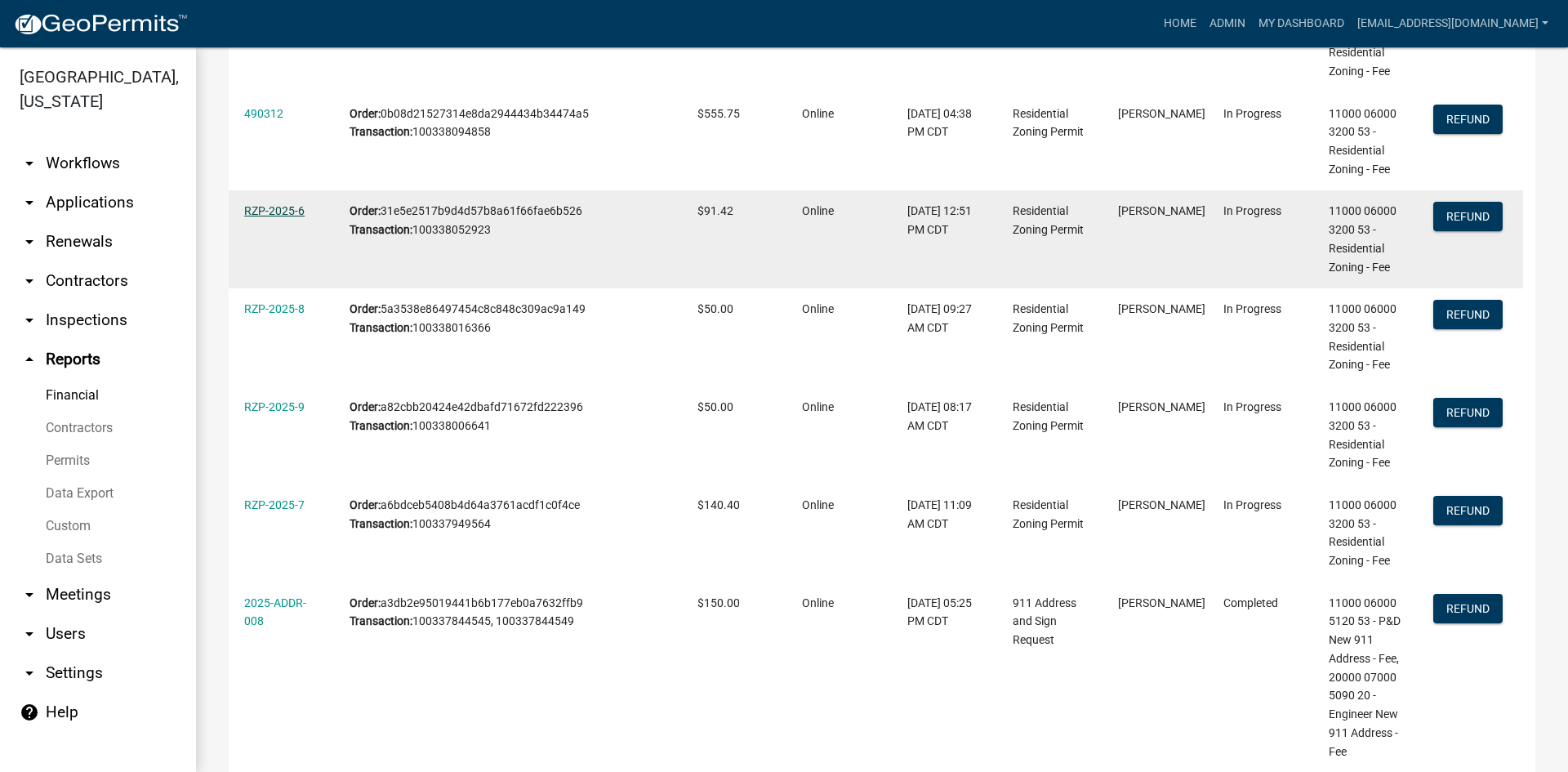
click at [287, 207] on link "RZP-2025-6" at bounding box center [273, 210] width 60 height 13
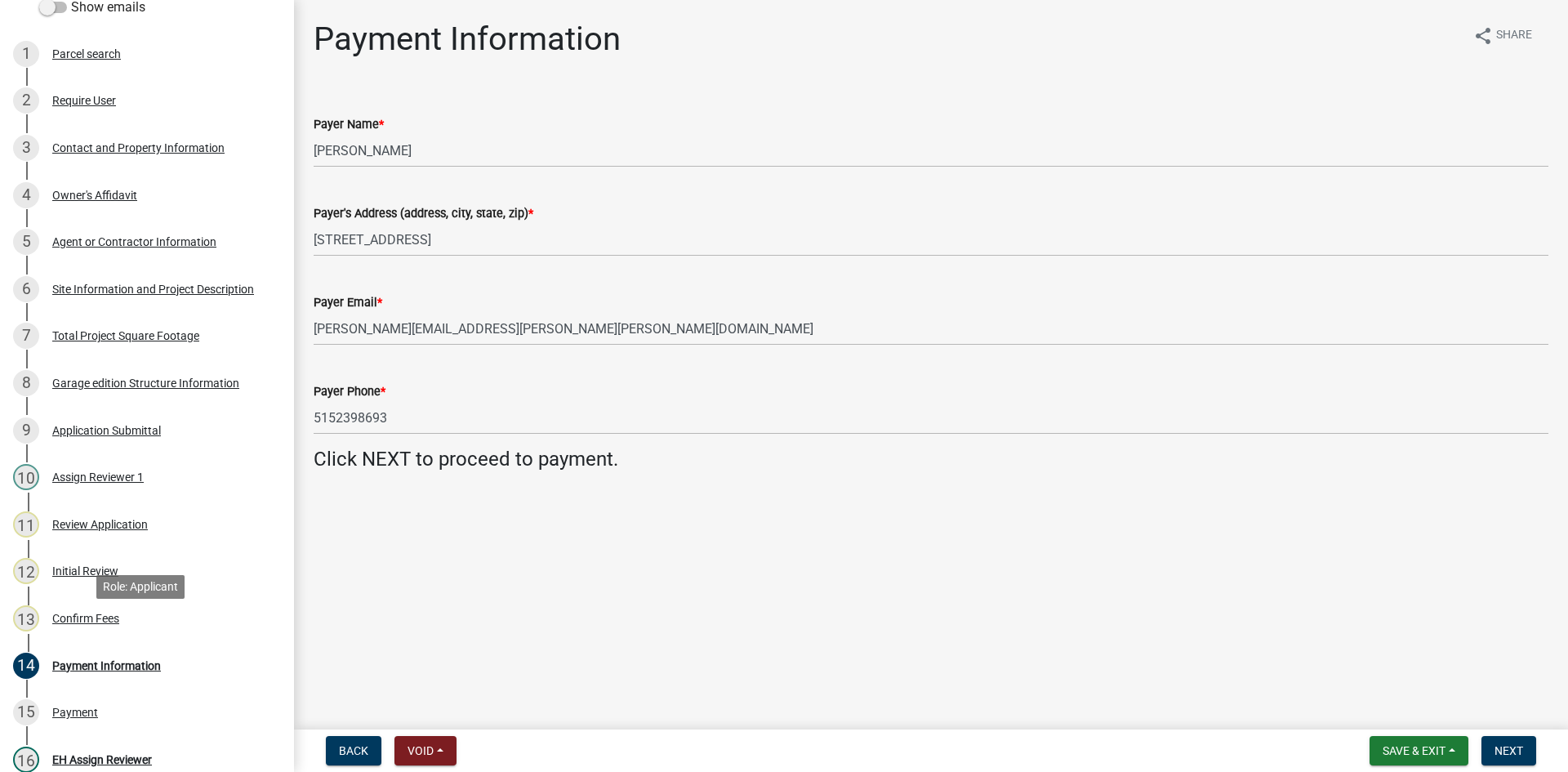
scroll to position [245, 0]
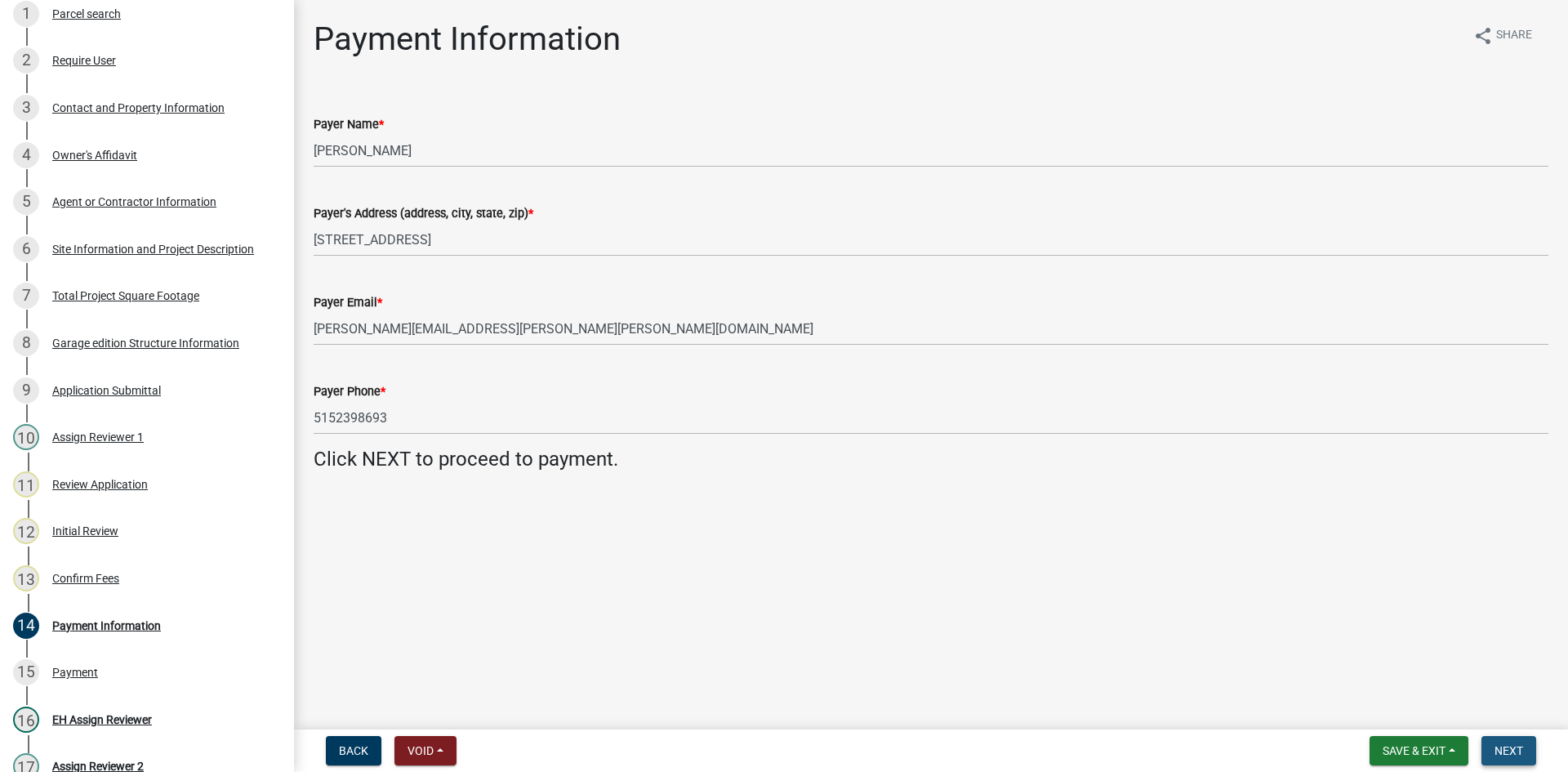
click at [1520, 752] on span "Next" at bounding box center [1508, 750] width 29 height 13
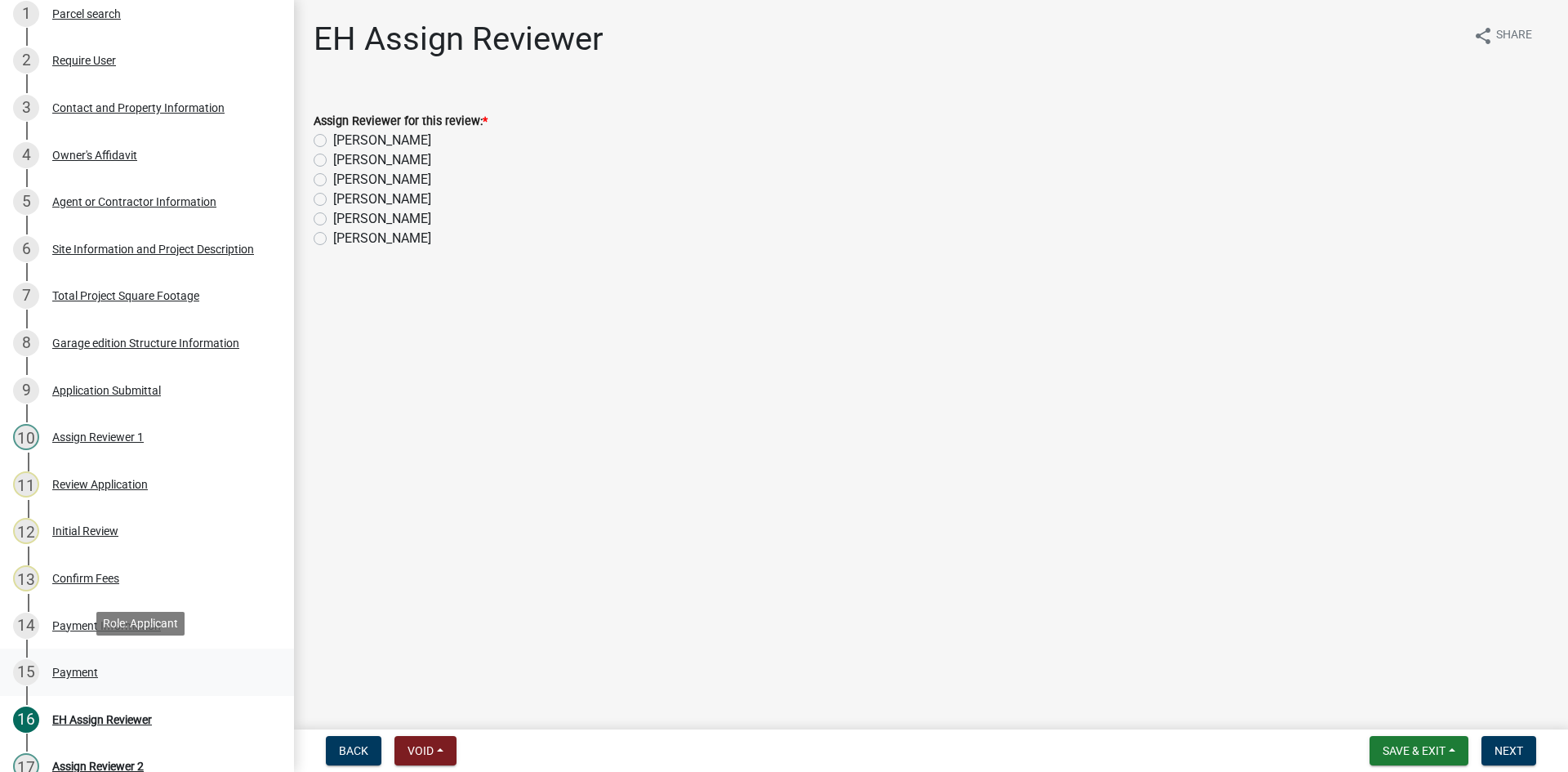
click at [60, 660] on div "15 Payment" at bounding box center [140, 672] width 255 height 27
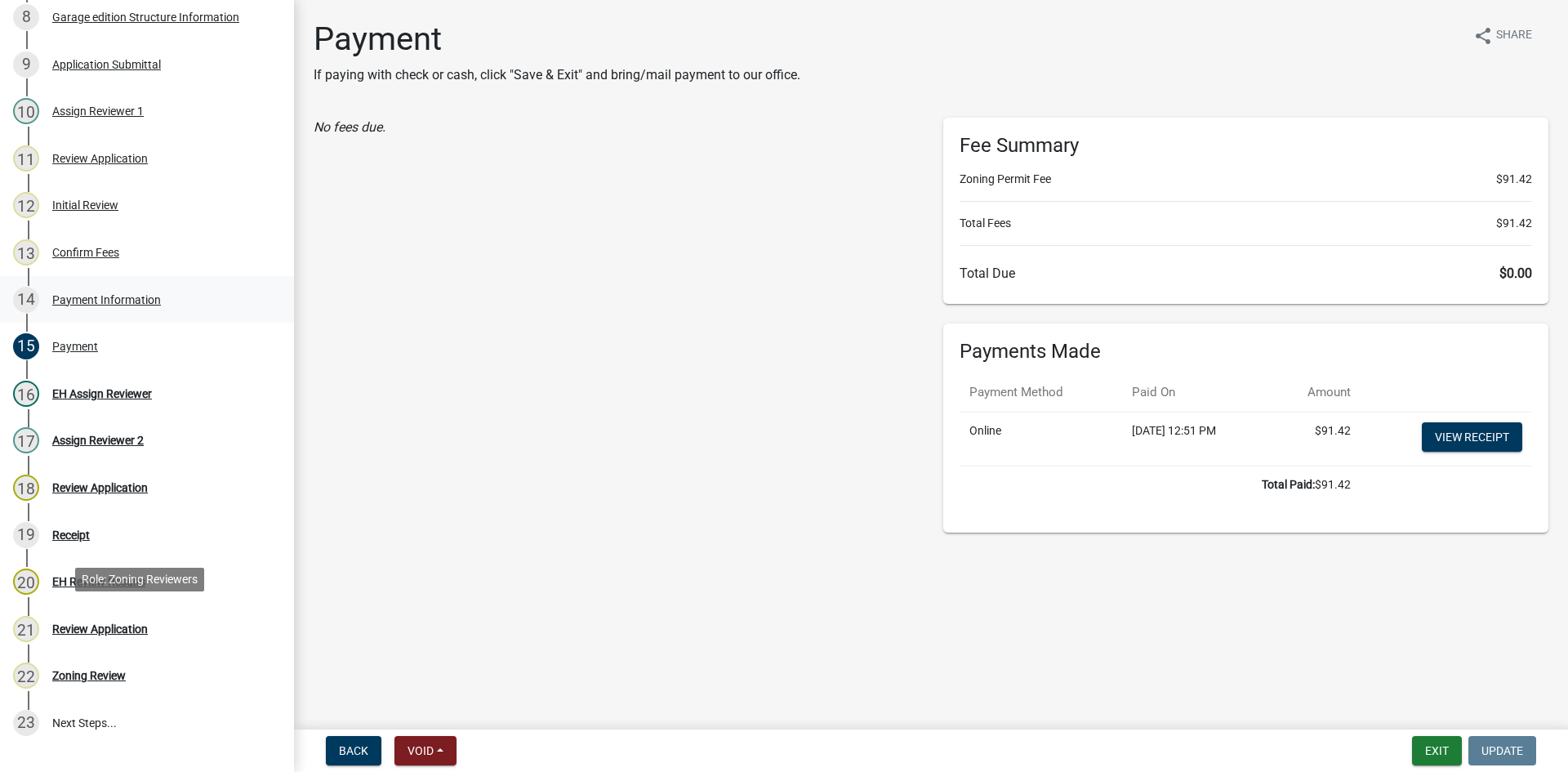
scroll to position [572, 0]
click at [1441, 429] on link "View receipt" at bounding box center [1472, 437] width 100 height 30
click at [104, 421] on link "17 Assign Reviewer 2" at bounding box center [146, 441] width 294 height 47
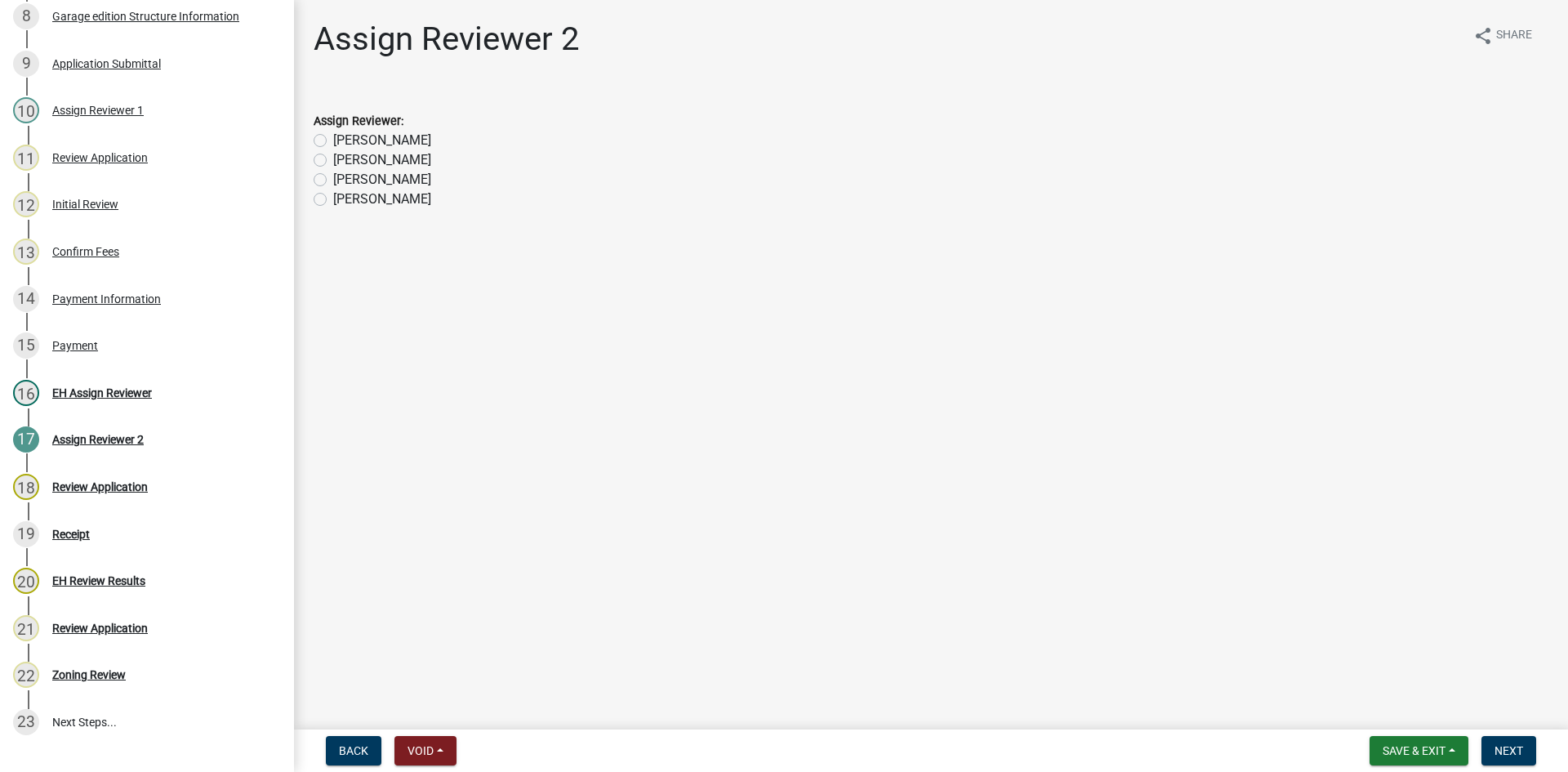
click at [349, 135] on label "[PERSON_NAME]" at bounding box center [382, 141] width 98 height 20
click at [344, 135] on input "[PERSON_NAME]" at bounding box center [338, 136] width 11 height 11
radio input "true"
click at [350, 198] on label "[PERSON_NAME]" at bounding box center [382, 200] width 98 height 20
click at [344, 198] on input "[PERSON_NAME]" at bounding box center [338, 195] width 11 height 11
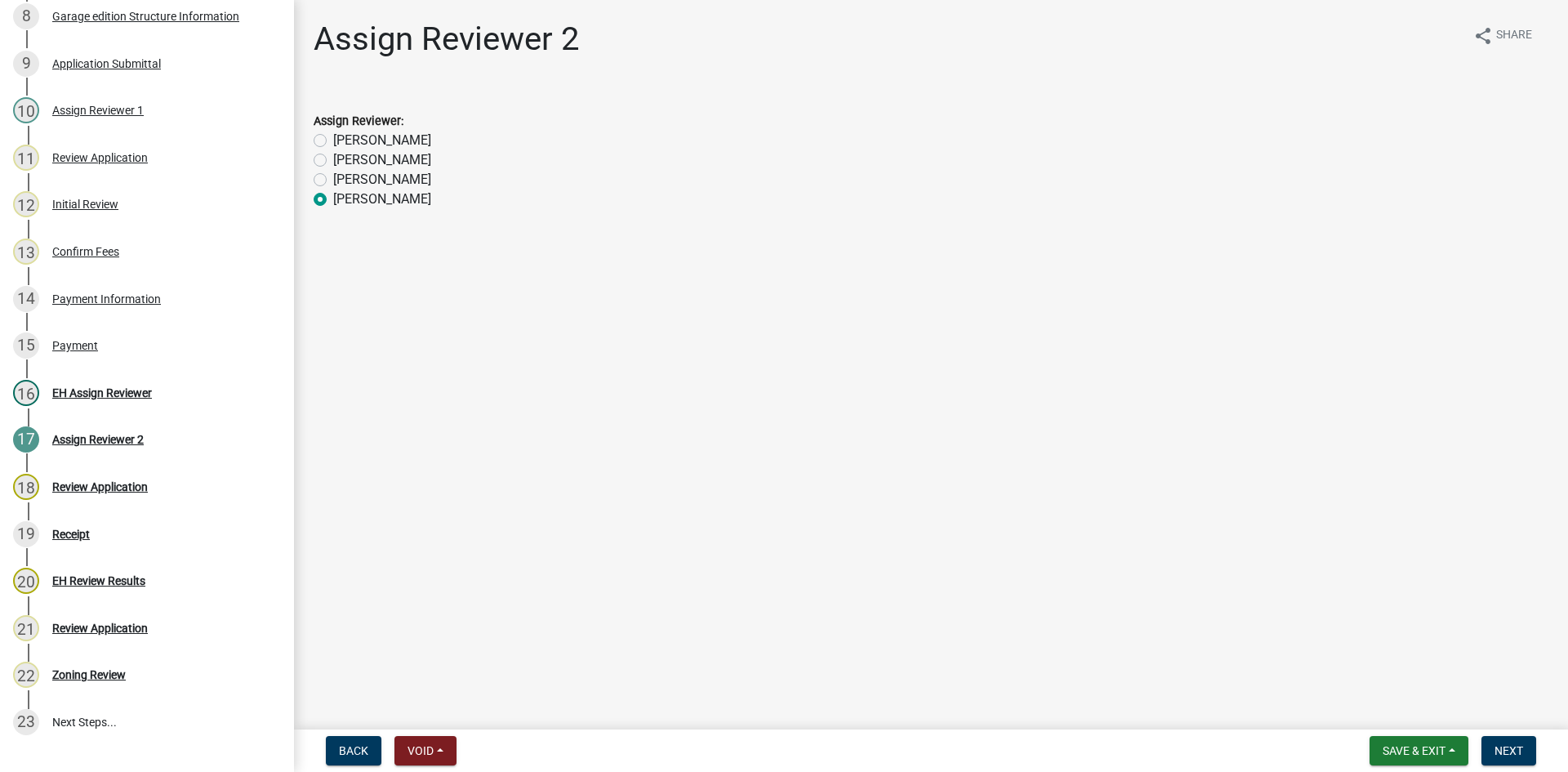
radio input "true"
click at [1520, 746] on span "Next" at bounding box center [1508, 750] width 29 height 13
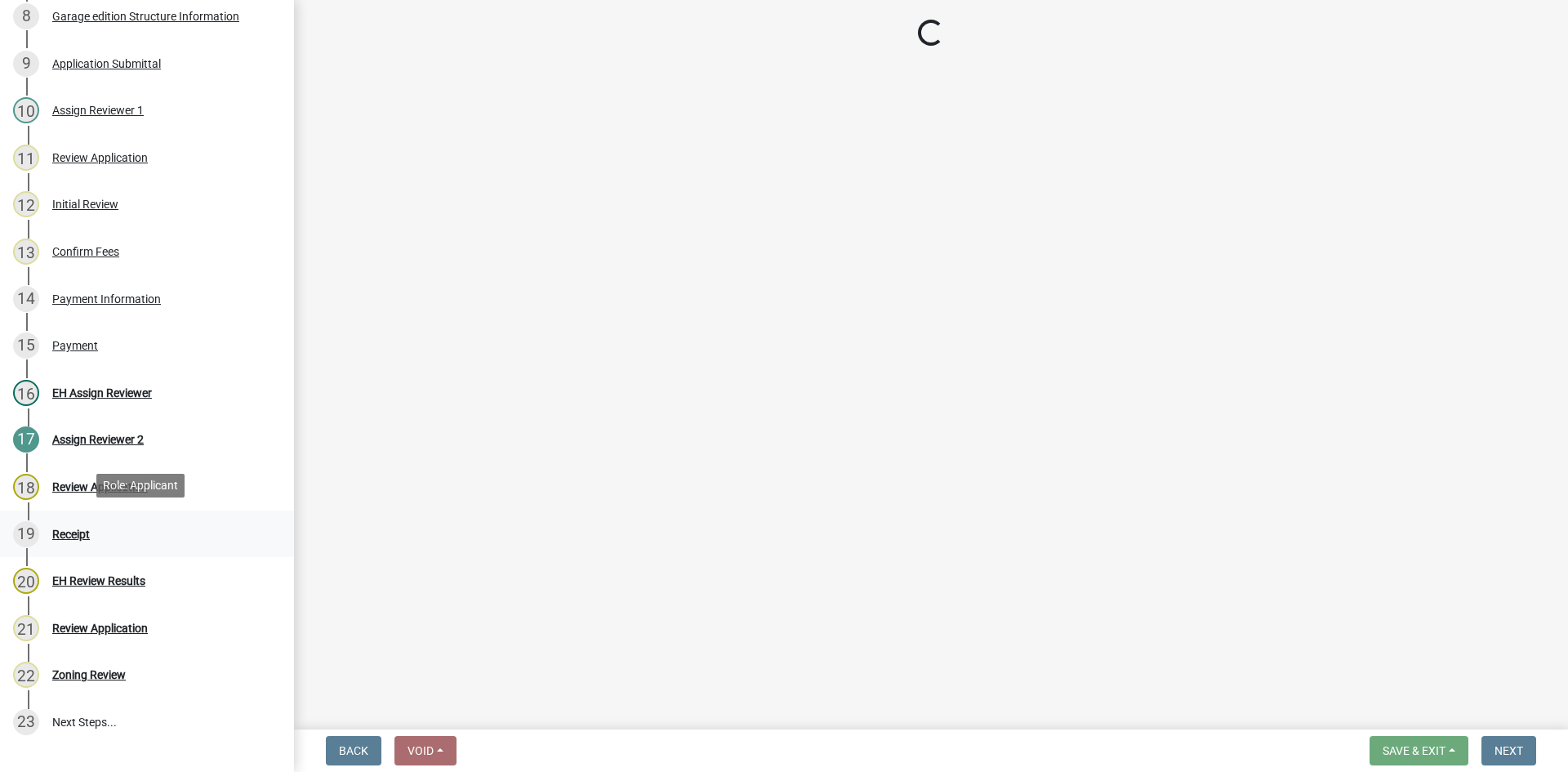
click at [82, 528] on div "Receipt" at bounding box center [71, 534] width 37 height 12
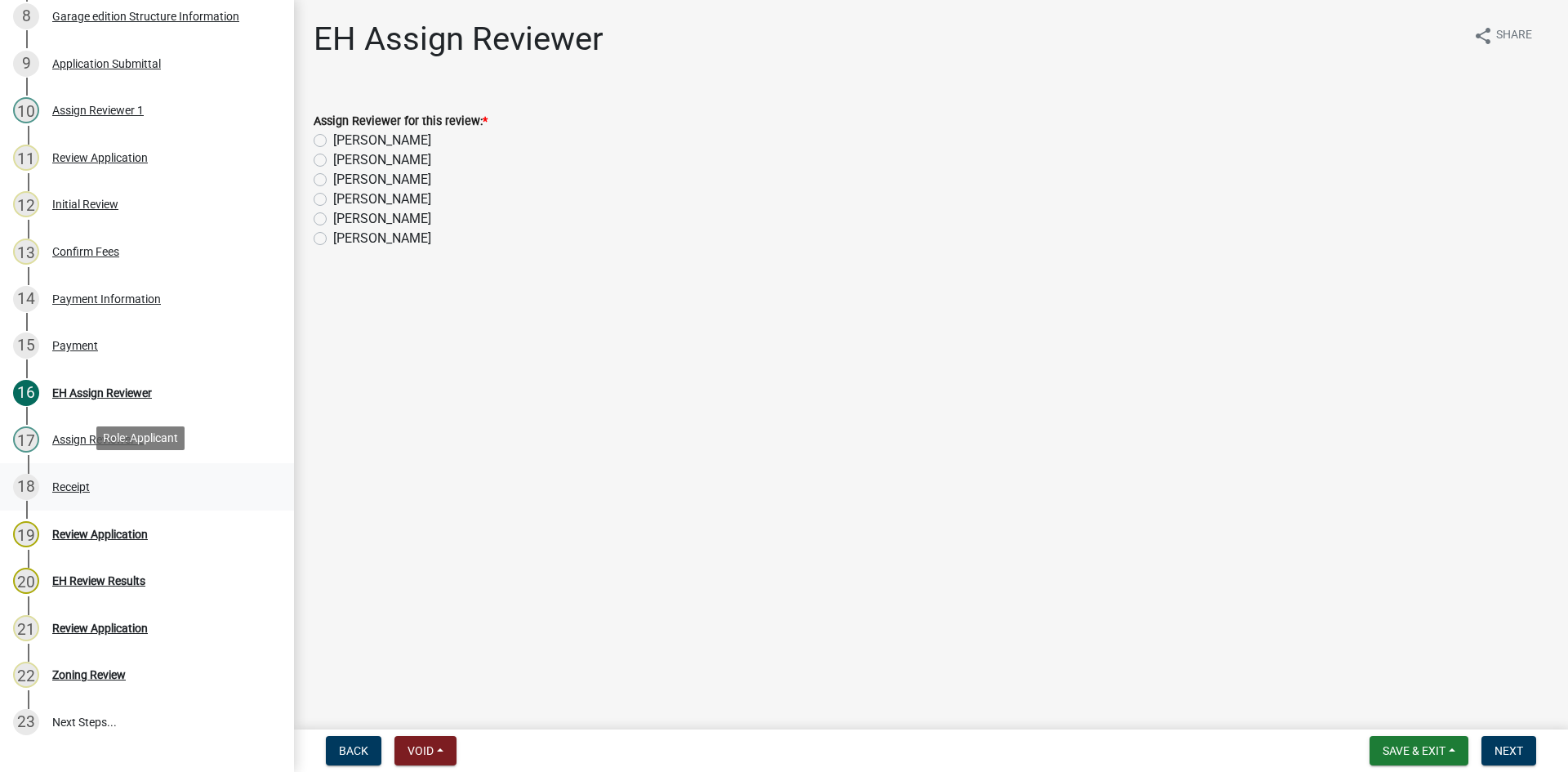
click at [65, 482] on div "Receipt" at bounding box center [71, 487] width 37 height 12
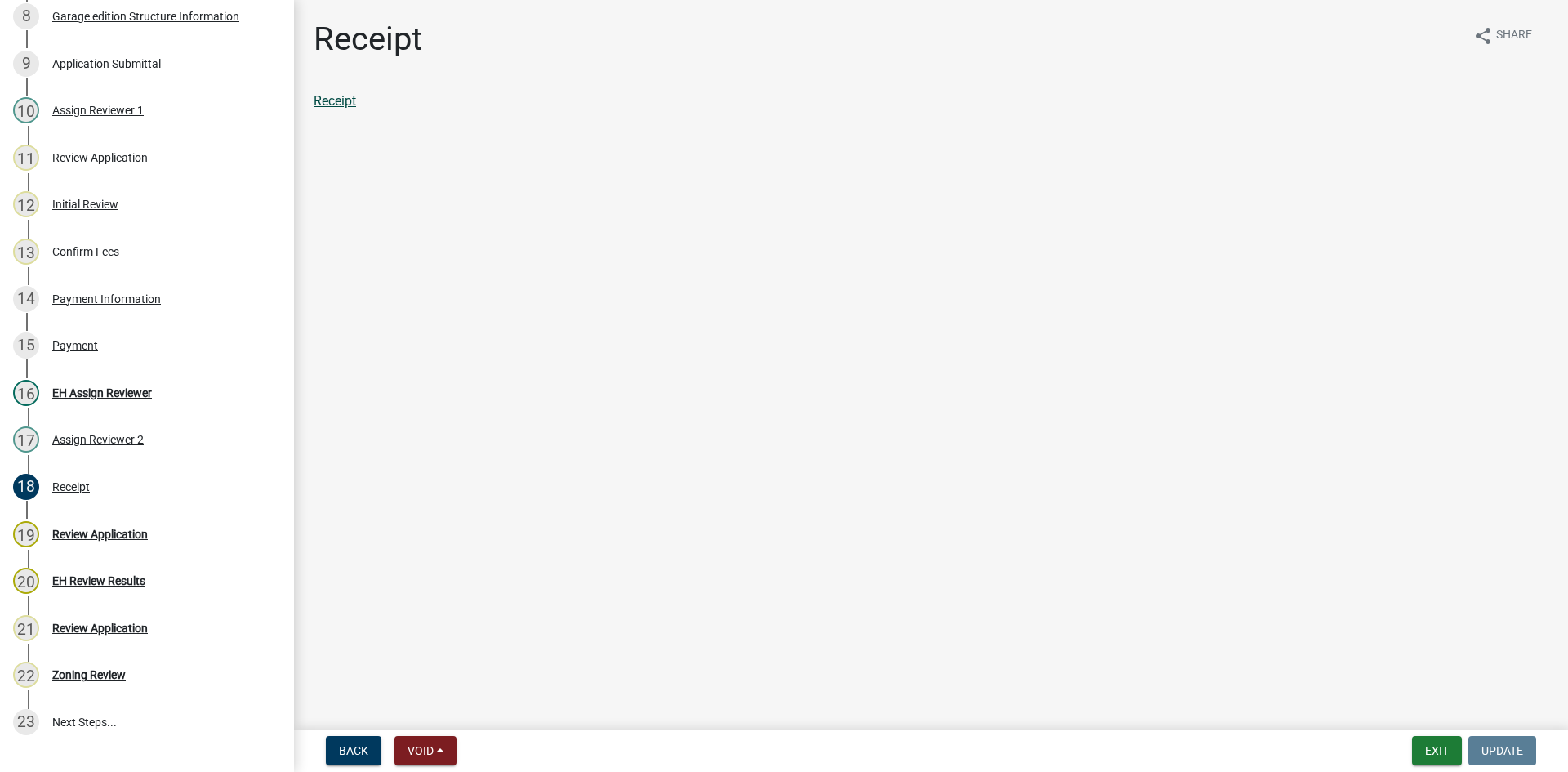
click at [335, 103] on link "Receipt" at bounding box center [334, 101] width 42 height 16
